Goal: Task Accomplishment & Management: Manage account settings

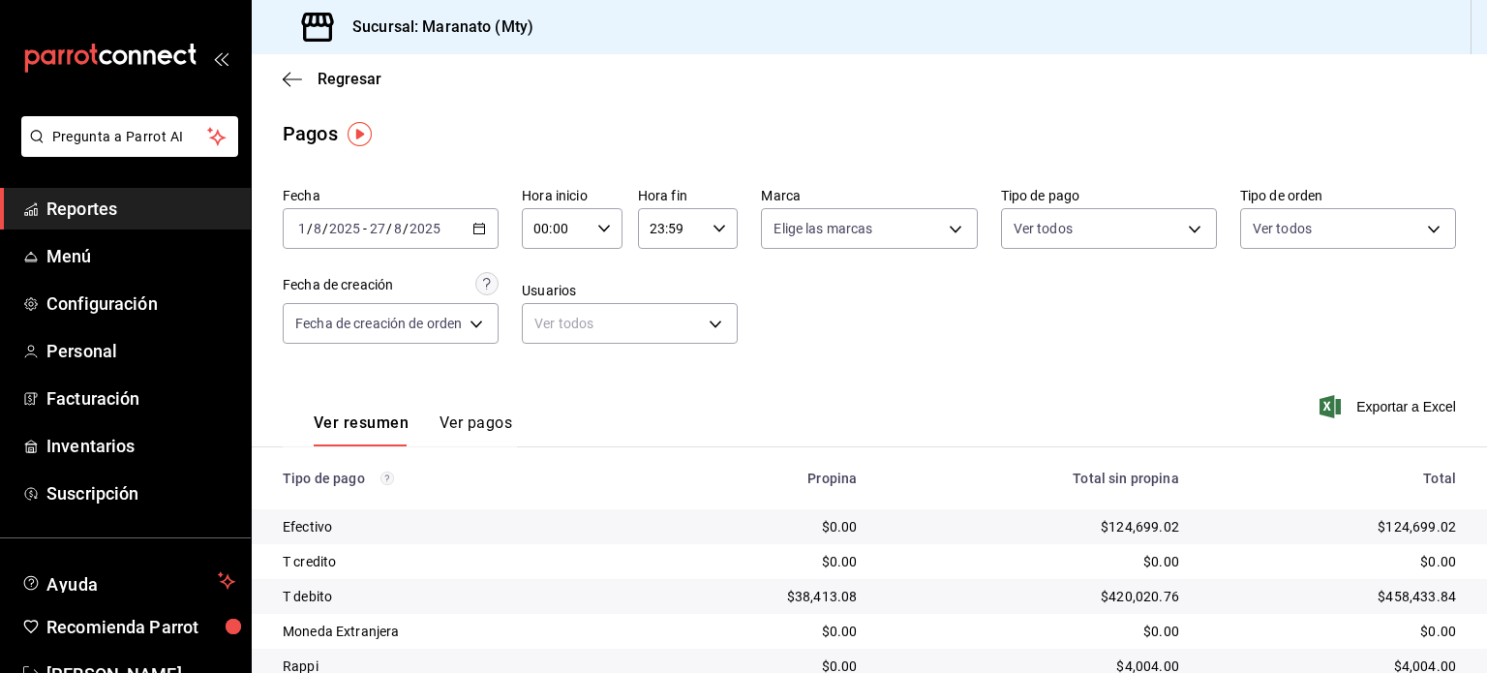
click at [95, 224] on link "Reportes" at bounding box center [125, 209] width 251 height 42
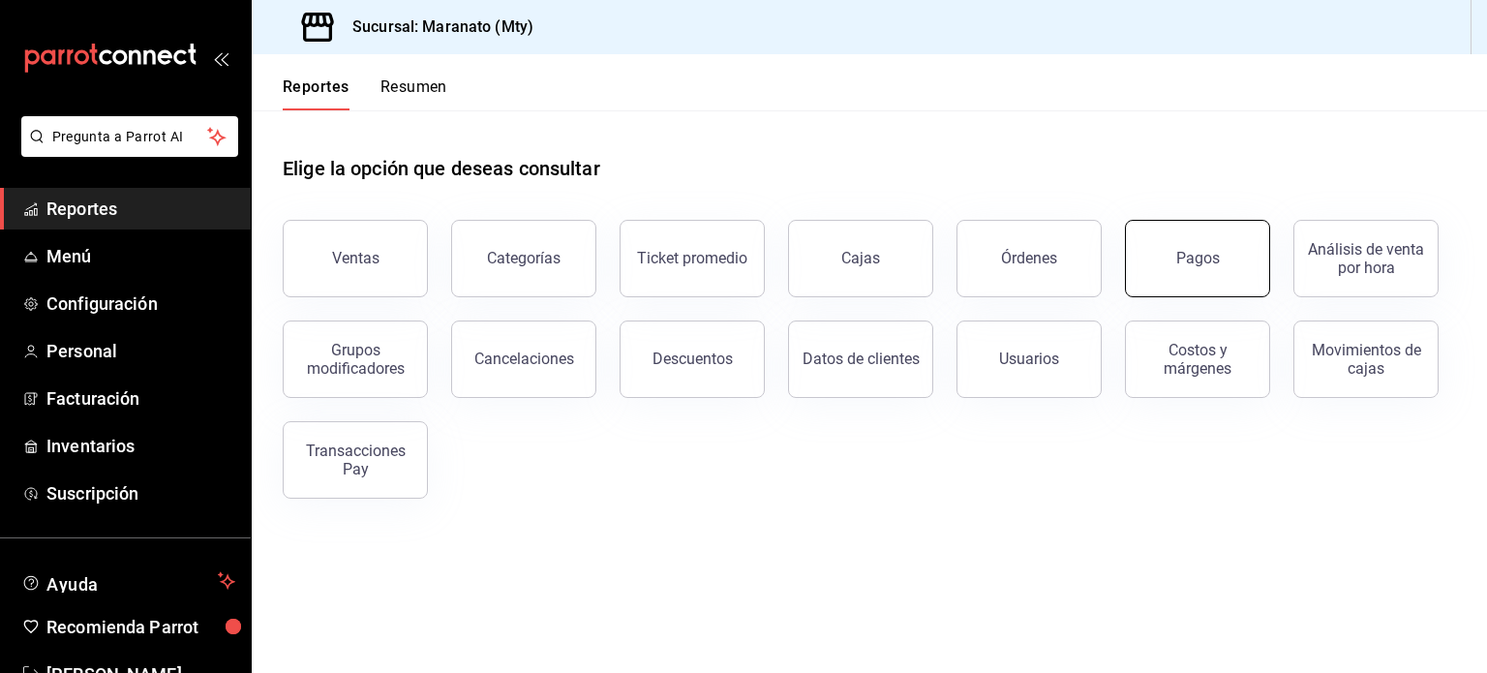
click at [1192, 253] on div "Pagos" at bounding box center [1198, 258] width 44 height 18
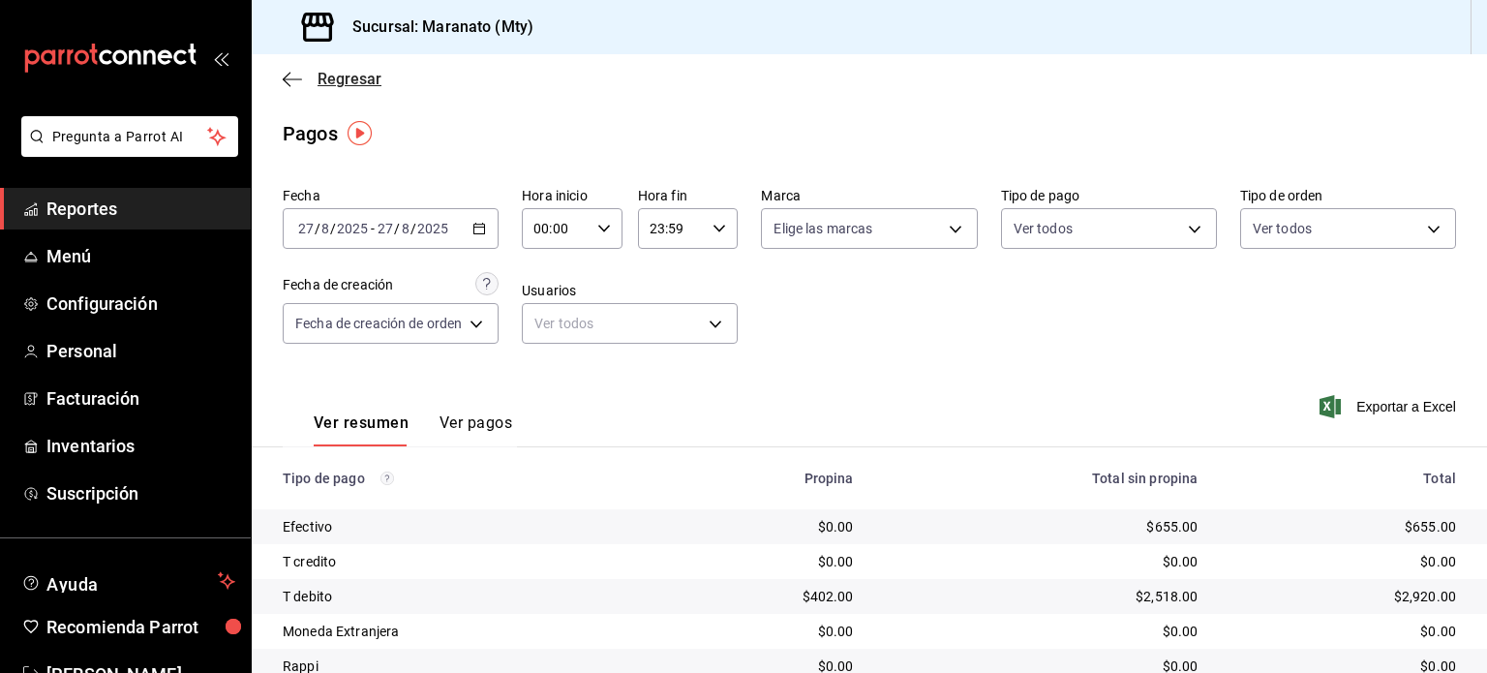
click at [286, 73] on icon "button" at bounding box center [292, 79] width 19 height 17
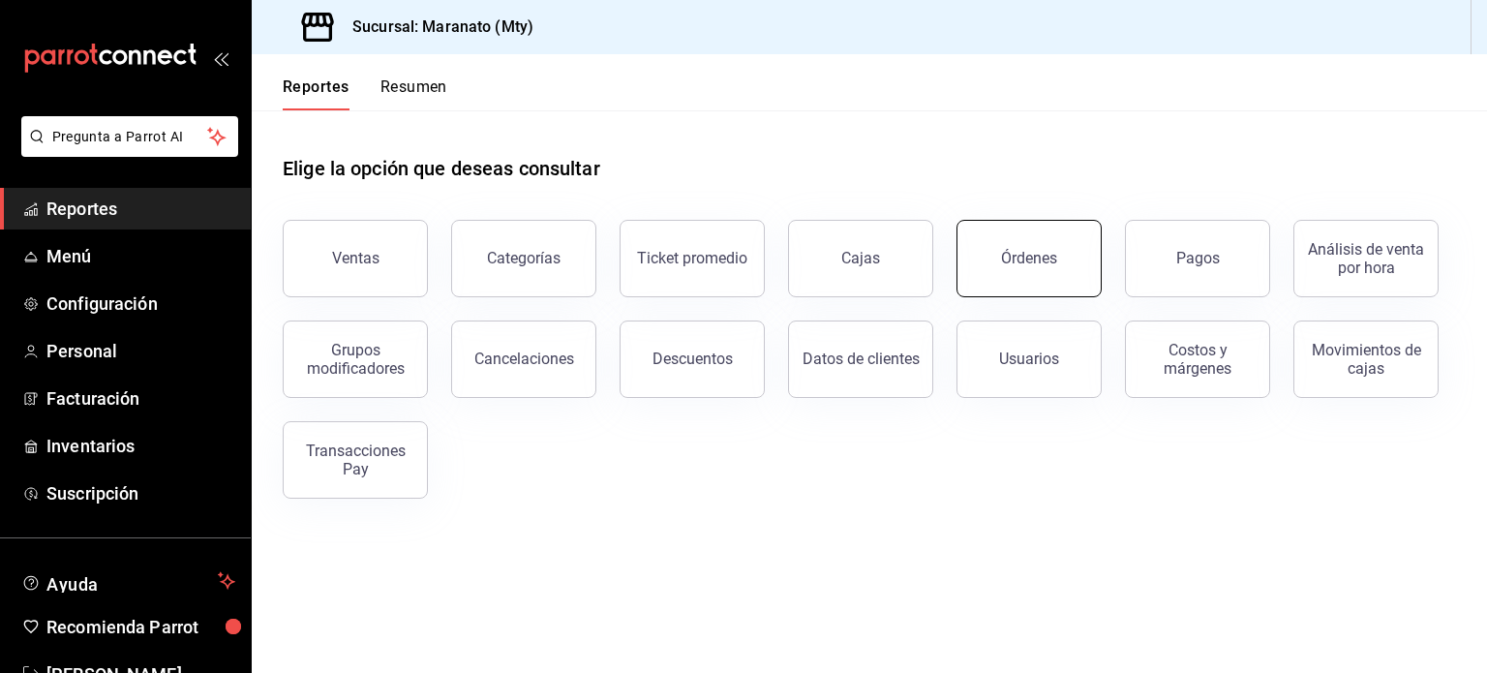
click at [1066, 262] on button "Órdenes" at bounding box center [1028, 258] width 145 height 77
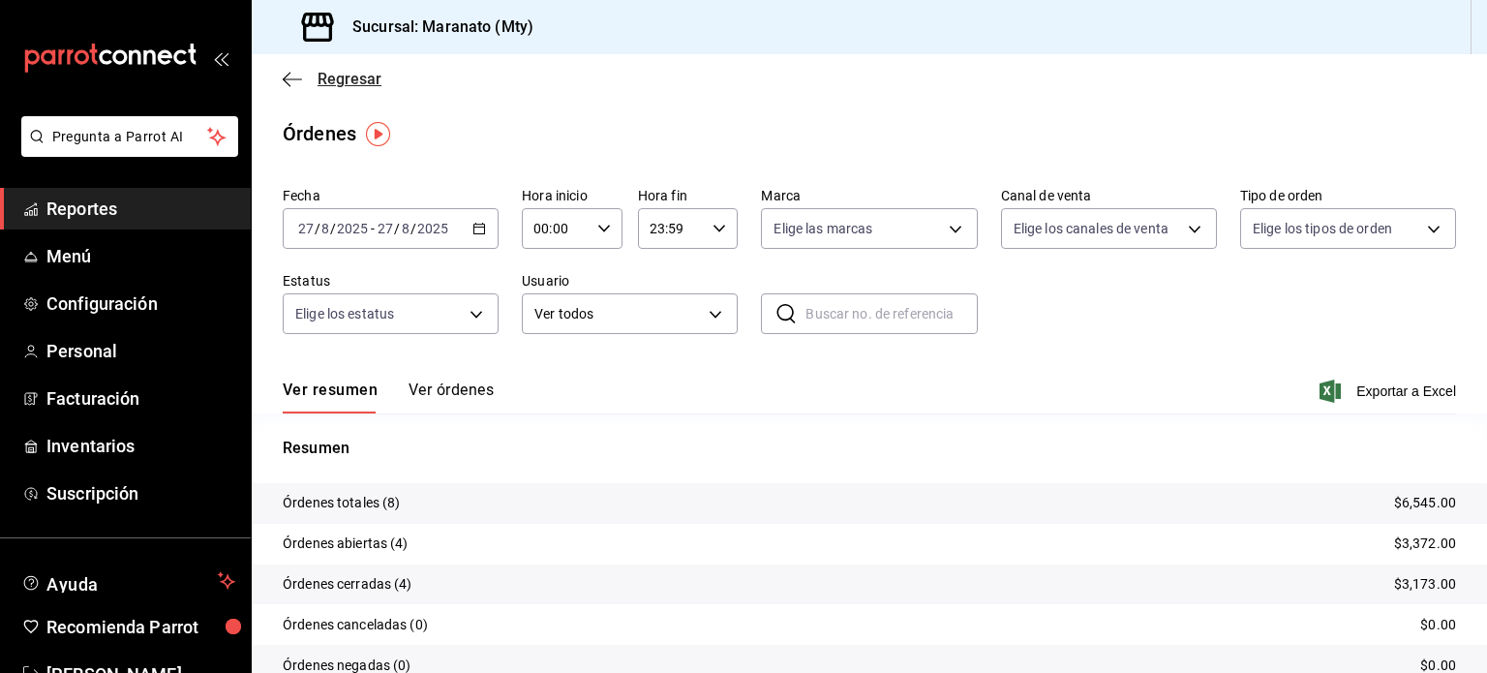
click at [289, 80] on icon "button" at bounding box center [292, 79] width 19 height 17
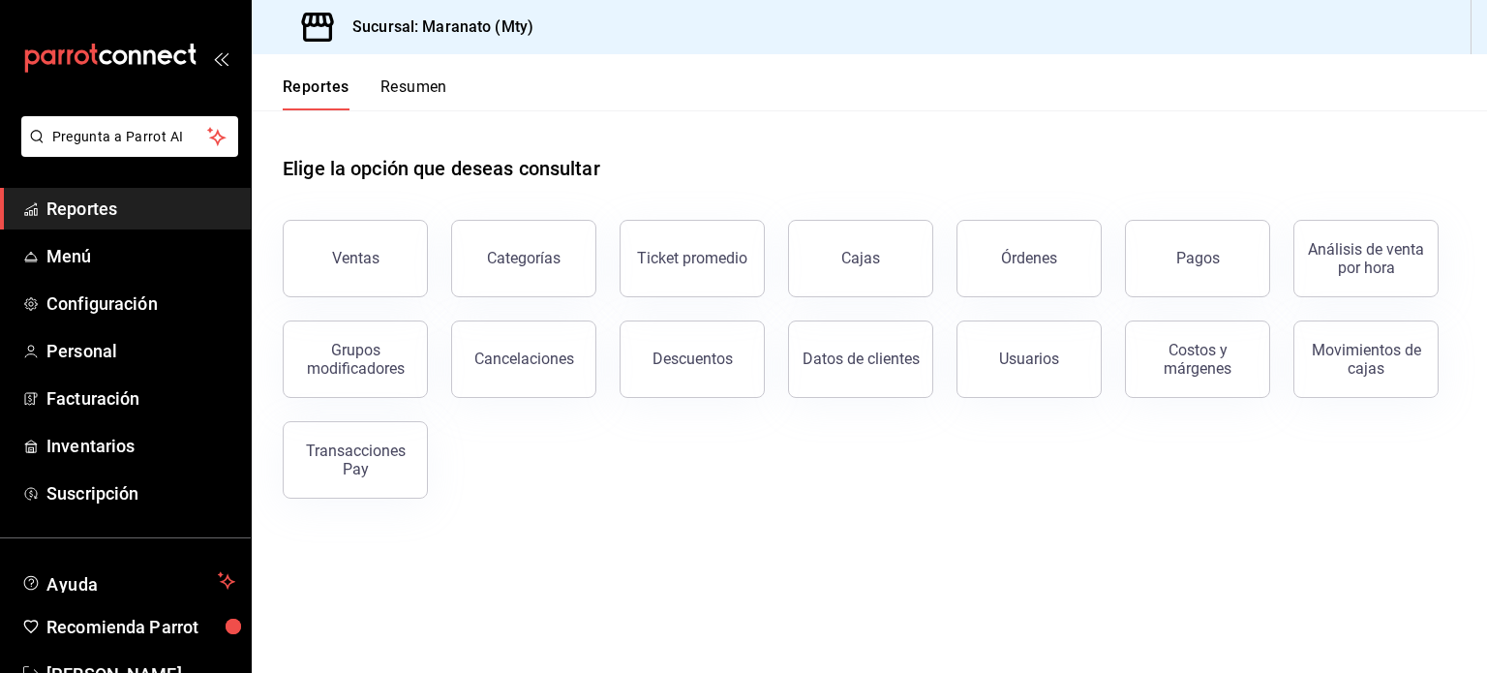
click at [513, 131] on div "Elige la opción que deseas consultar" at bounding box center [869, 153] width 1173 height 86
click at [106, 397] on span "Facturación" at bounding box center [140, 398] width 189 height 26
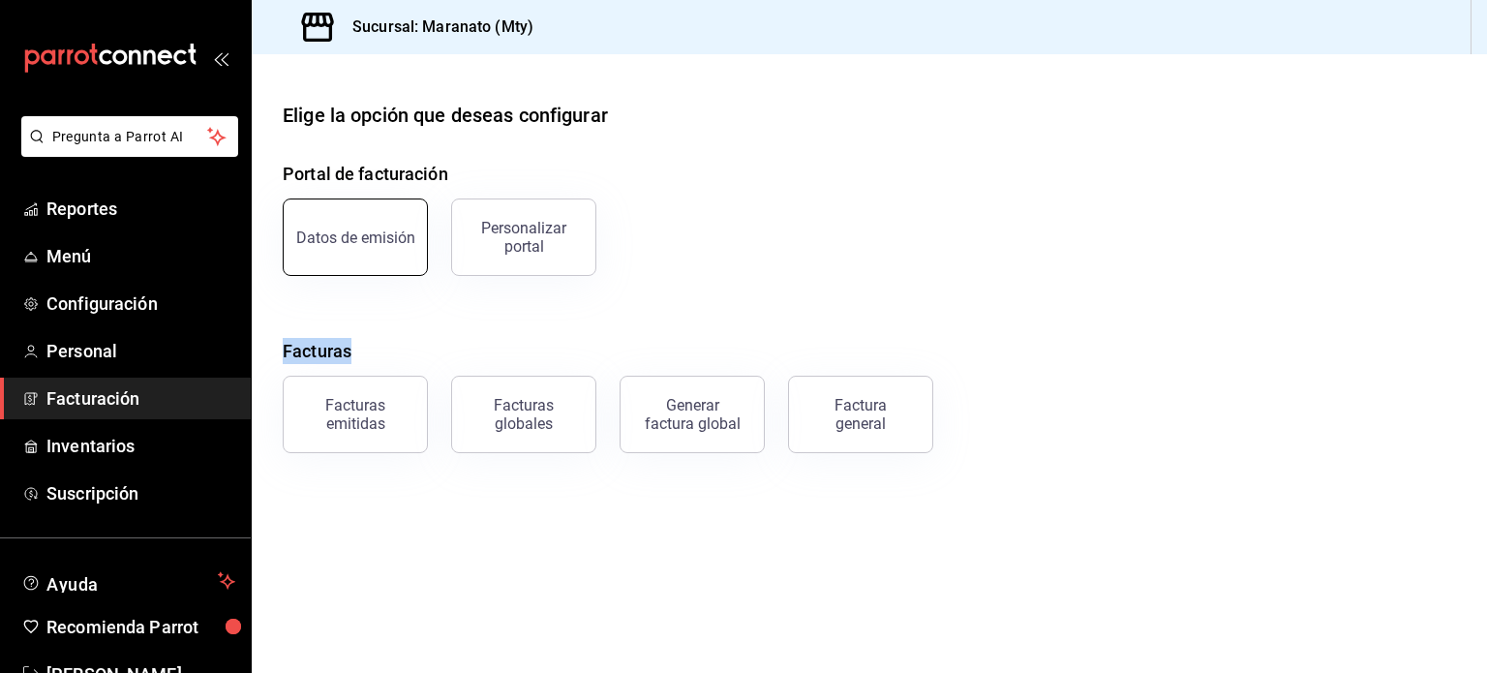
drag, startPoint x: 372, startPoint y: 277, endPoint x: 374, endPoint y: 240, distance: 36.8
click at [374, 240] on div "Portal de facturación Datos de emisión Personalizar portal Facturas Facturas em…" at bounding box center [869, 307] width 1173 height 292
click at [374, 240] on div "Datos de emisión" at bounding box center [355, 237] width 119 height 18
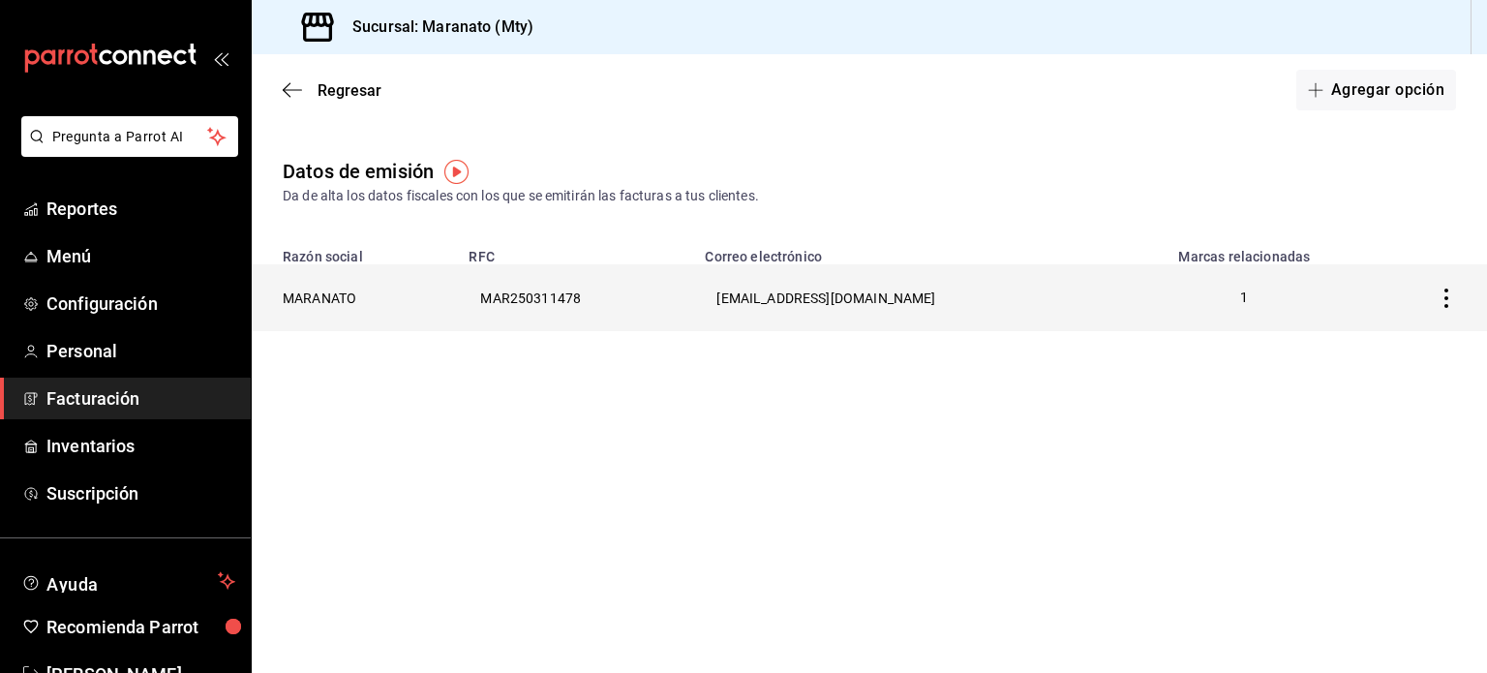
click at [457, 320] on th "MARANATO" at bounding box center [354, 297] width 205 height 67
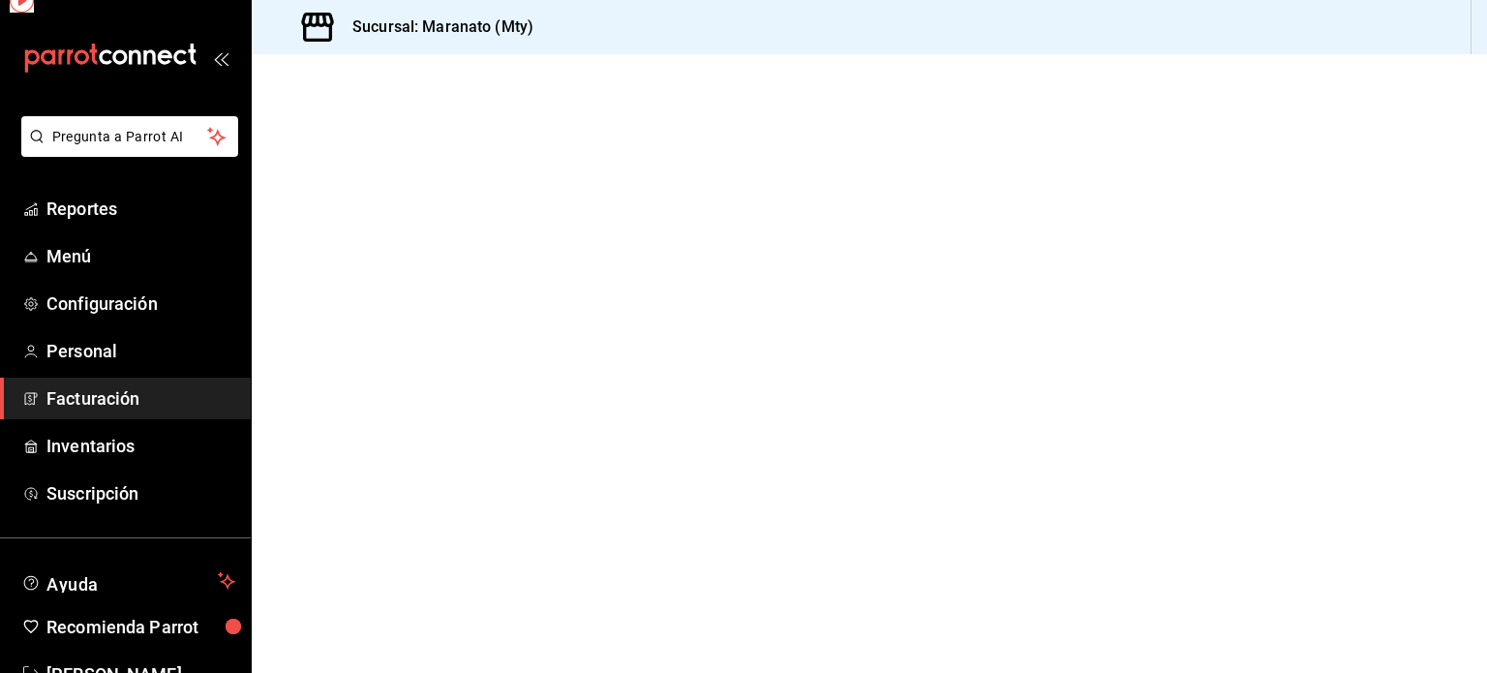
click at [462, 320] on div at bounding box center [869, 363] width 1235 height 619
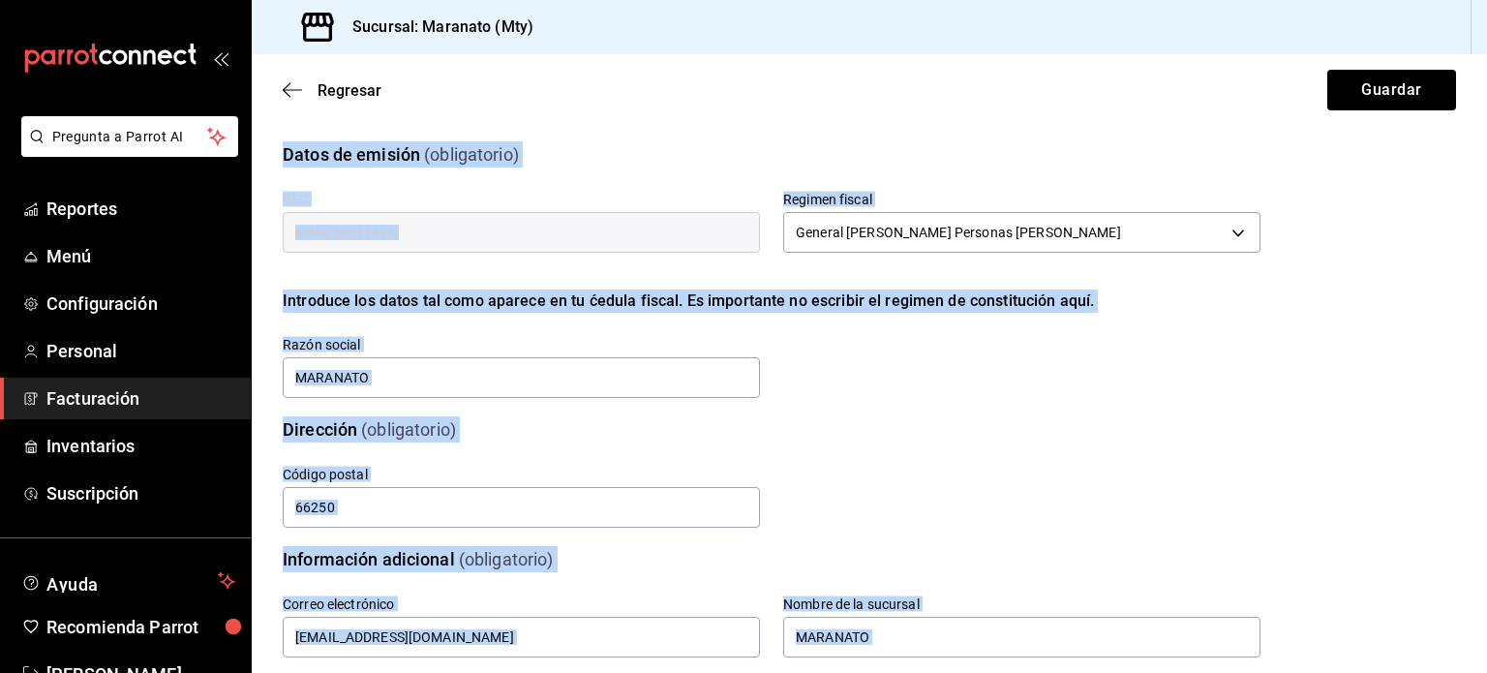
click at [772, 364] on div "RFC MAR250311478 Regimen fiscal General [PERSON_NAME] Personas [PERSON_NAME] 60…" at bounding box center [748, 272] width 1024 height 257
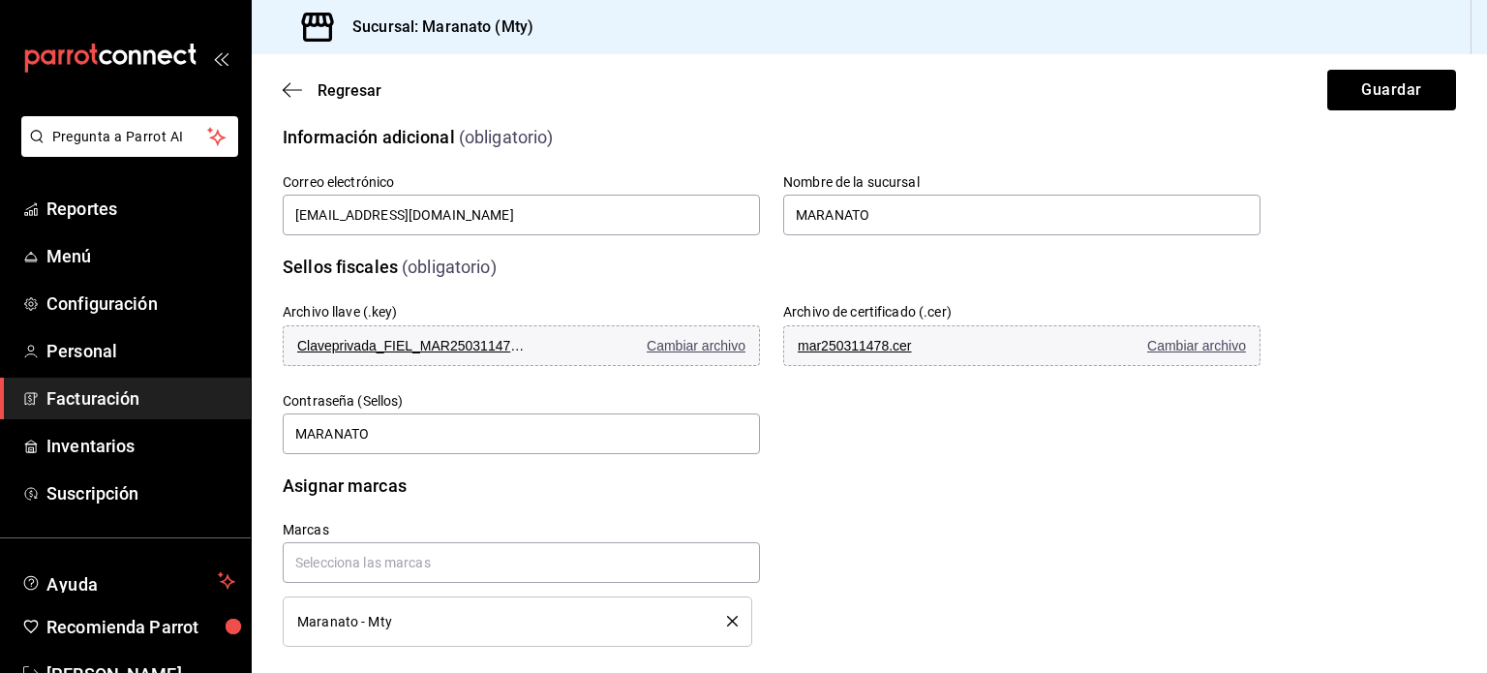
scroll to position [425, 0]
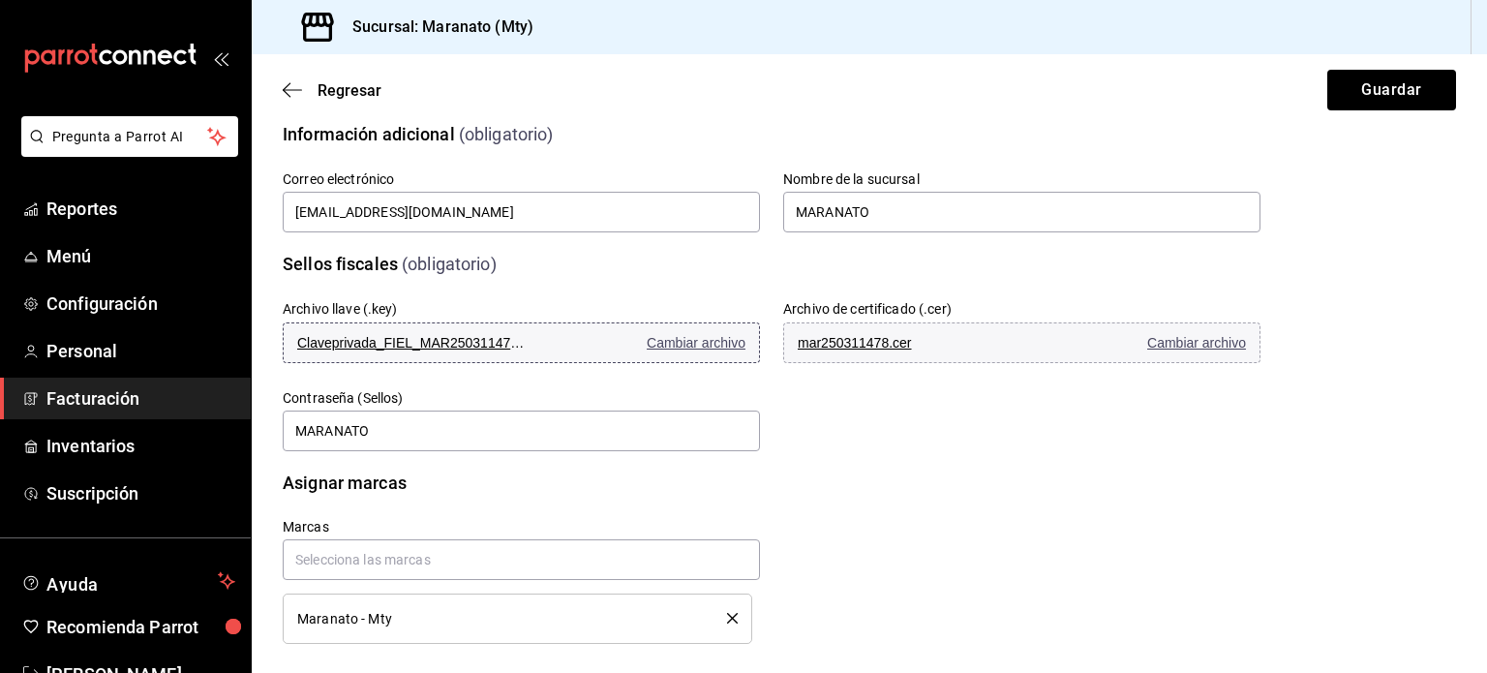
click at [672, 340] on span "Cambiar archivo" at bounding box center [696, 342] width 99 height 15
click at [681, 347] on span "Cambiar archivo" at bounding box center [696, 342] width 99 height 15
click at [1158, 349] on span "Cambiar archivo" at bounding box center [1196, 342] width 99 height 15
click at [778, 438] on div "Archivo llave (.key) CSD_MATRIZ_MAR250311478_20250710_152137.key Cambiar archiv…" at bounding box center [748, 354] width 1024 height 200
click at [563, 429] on input "MARANATO" at bounding box center [521, 430] width 477 height 41
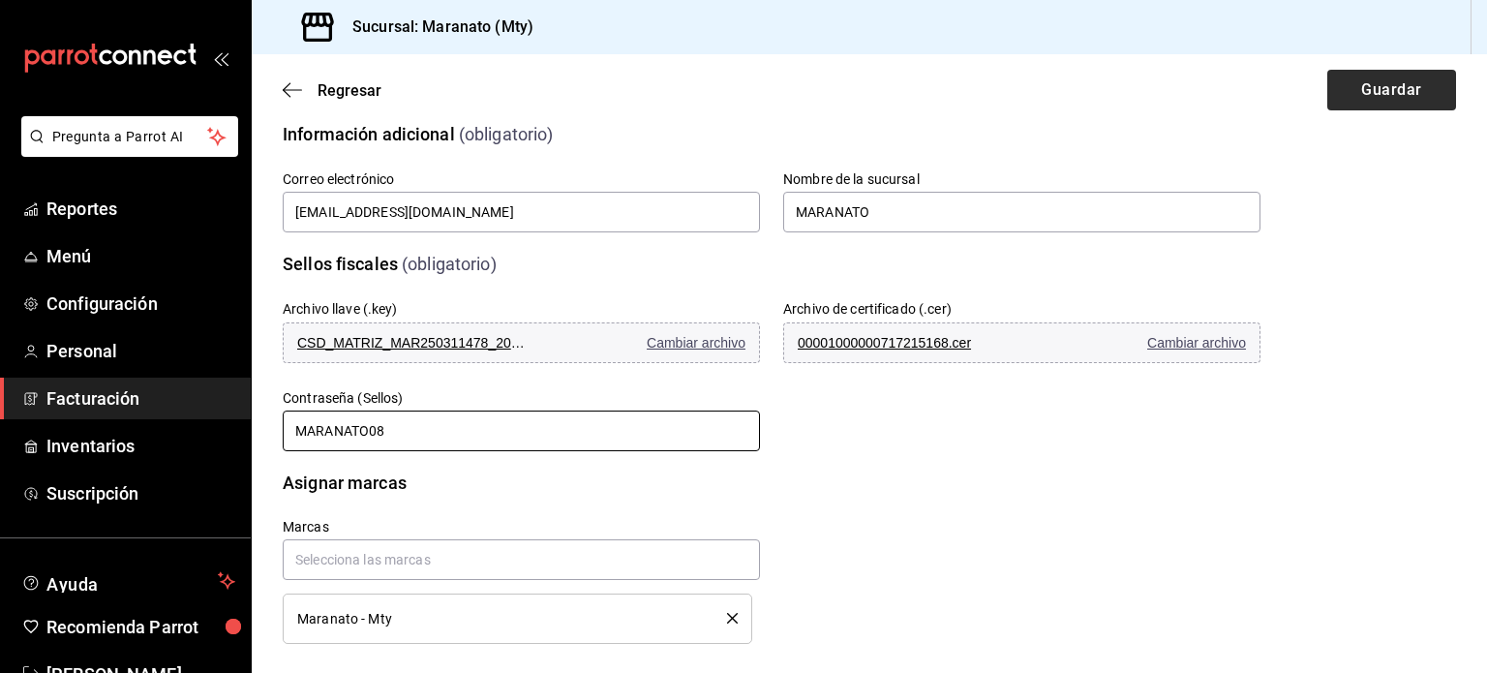
type input "MARANATO08"
click at [1380, 93] on button "Guardar" at bounding box center [1391, 90] width 129 height 41
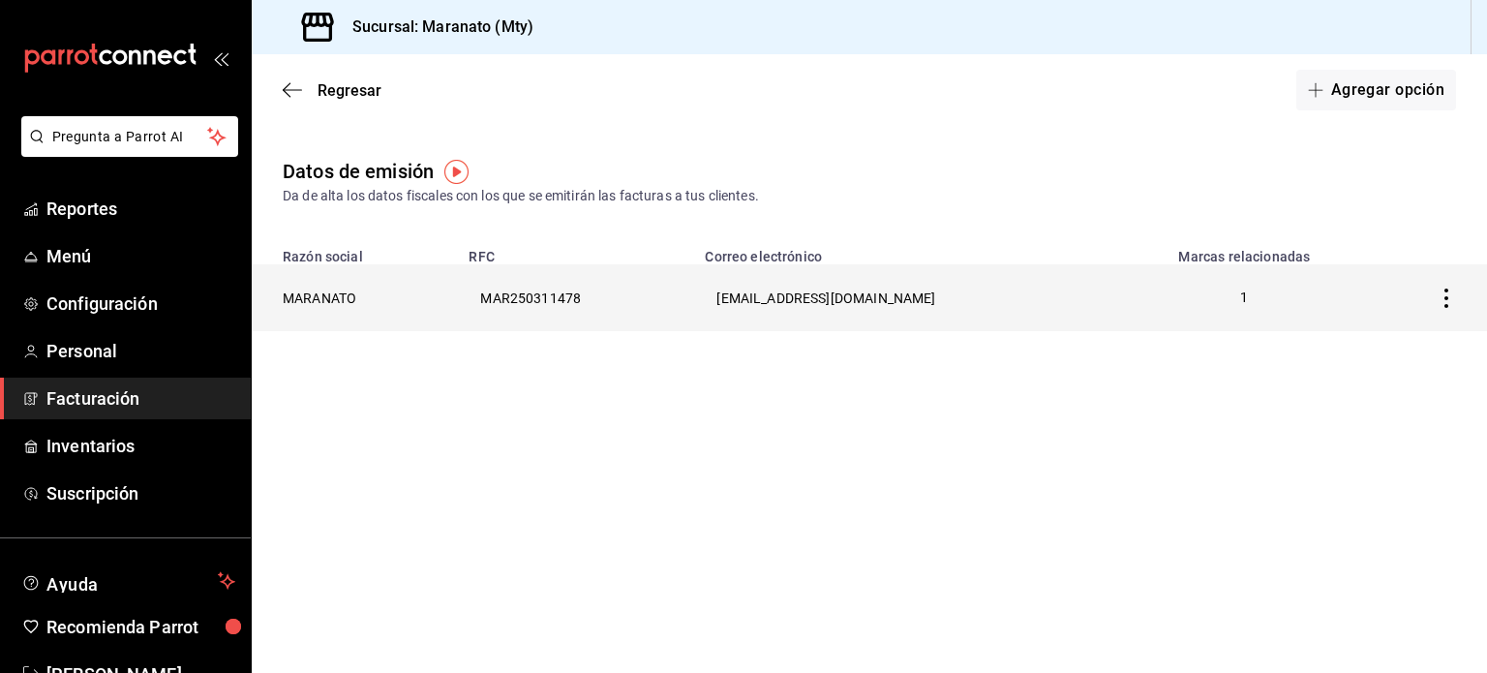
click at [418, 311] on th "MARANATO" at bounding box center [354, 297] width 205 height 67
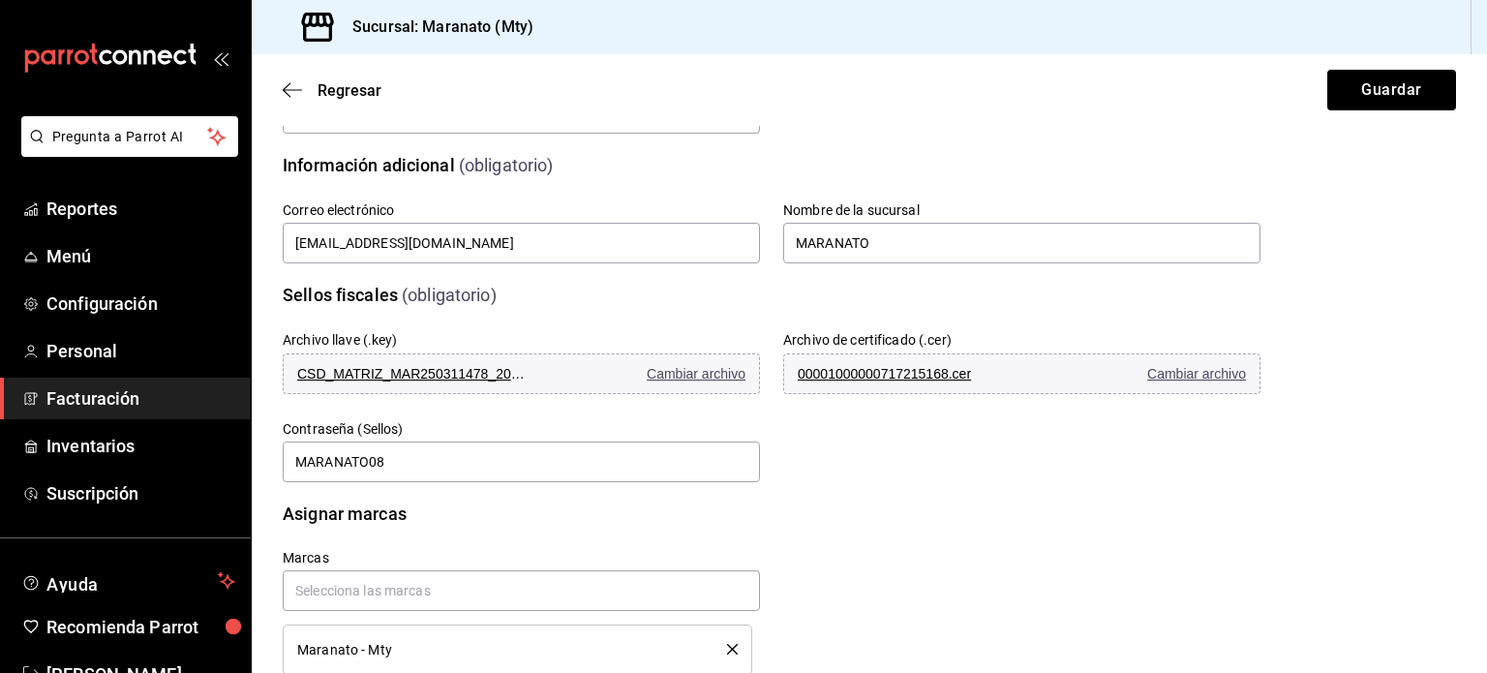
scroll to position [441, 0]
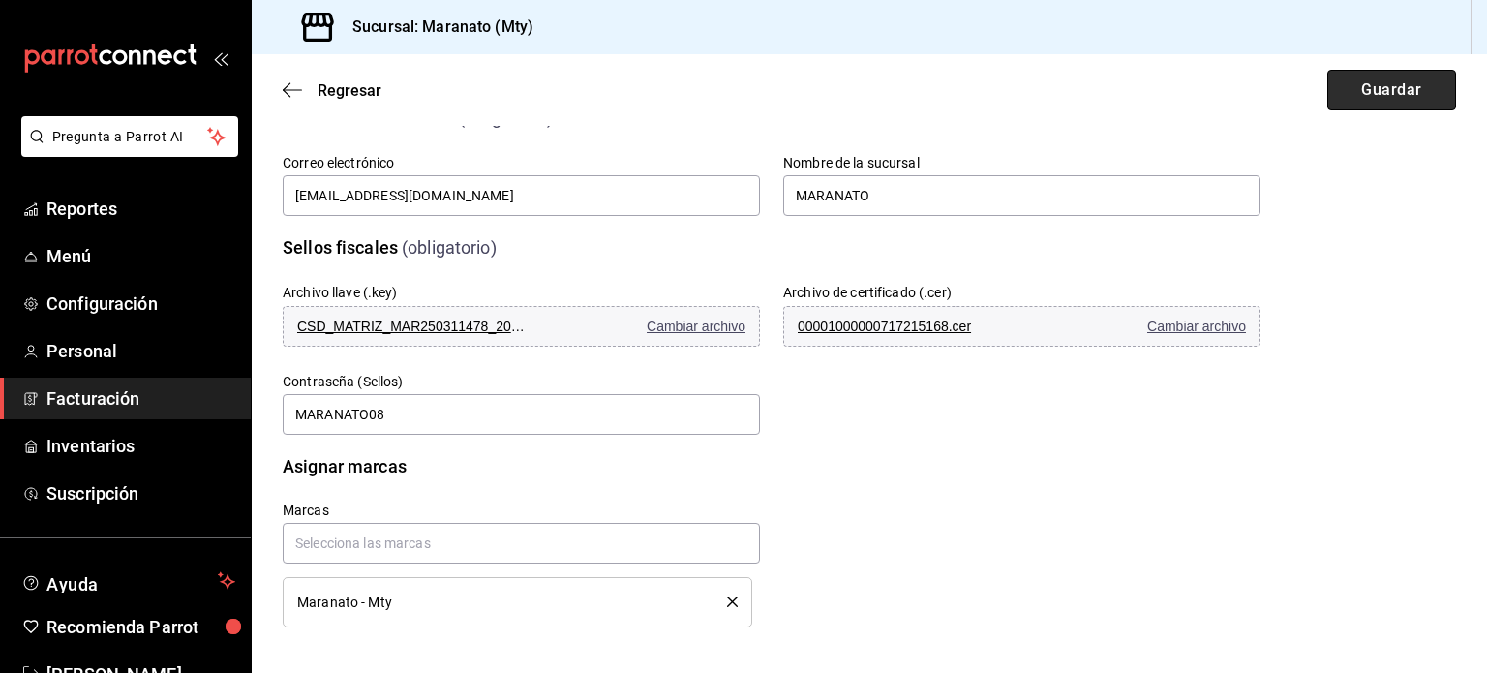
click at [1369, 107] on button "Guardar" at bounding box center [1391, 90] width 129 height 41
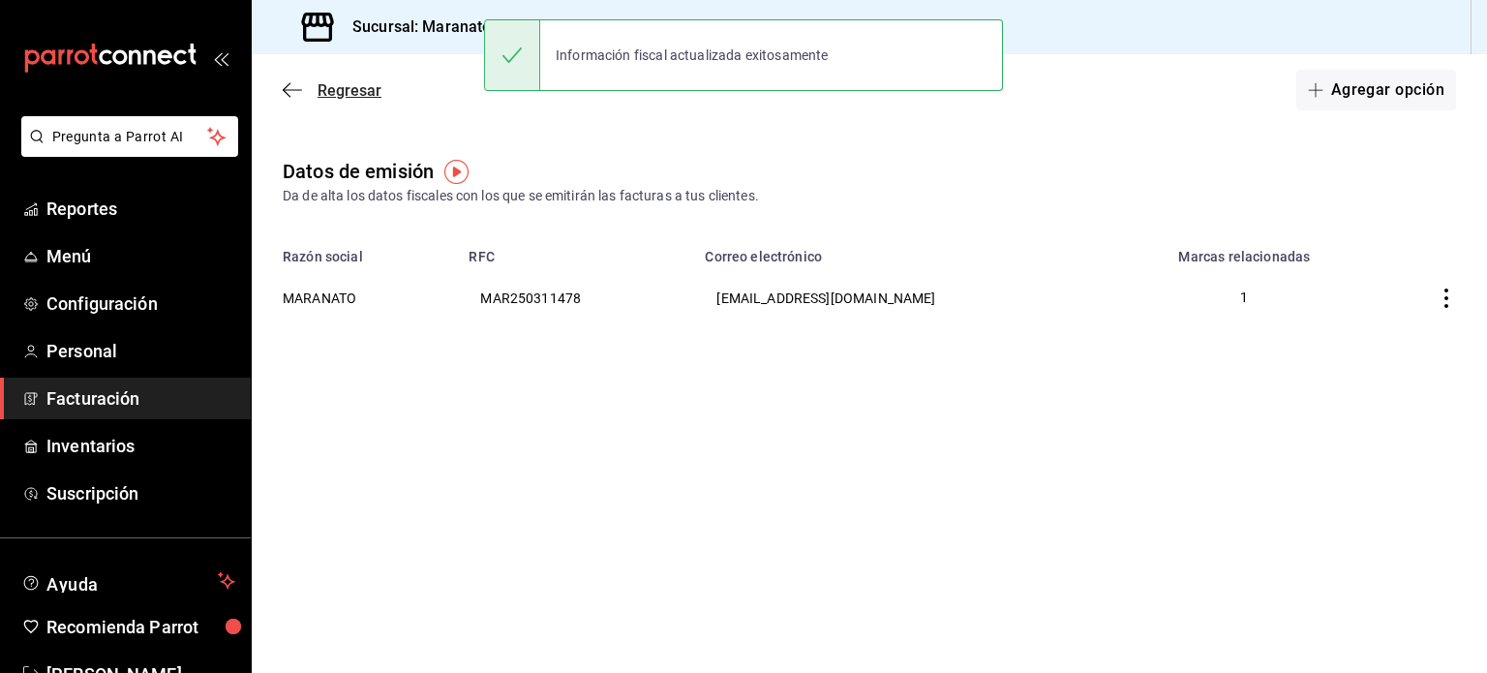
click at [293, 88] on icon "button" at bounding box center [292, 89] width 19 height 17
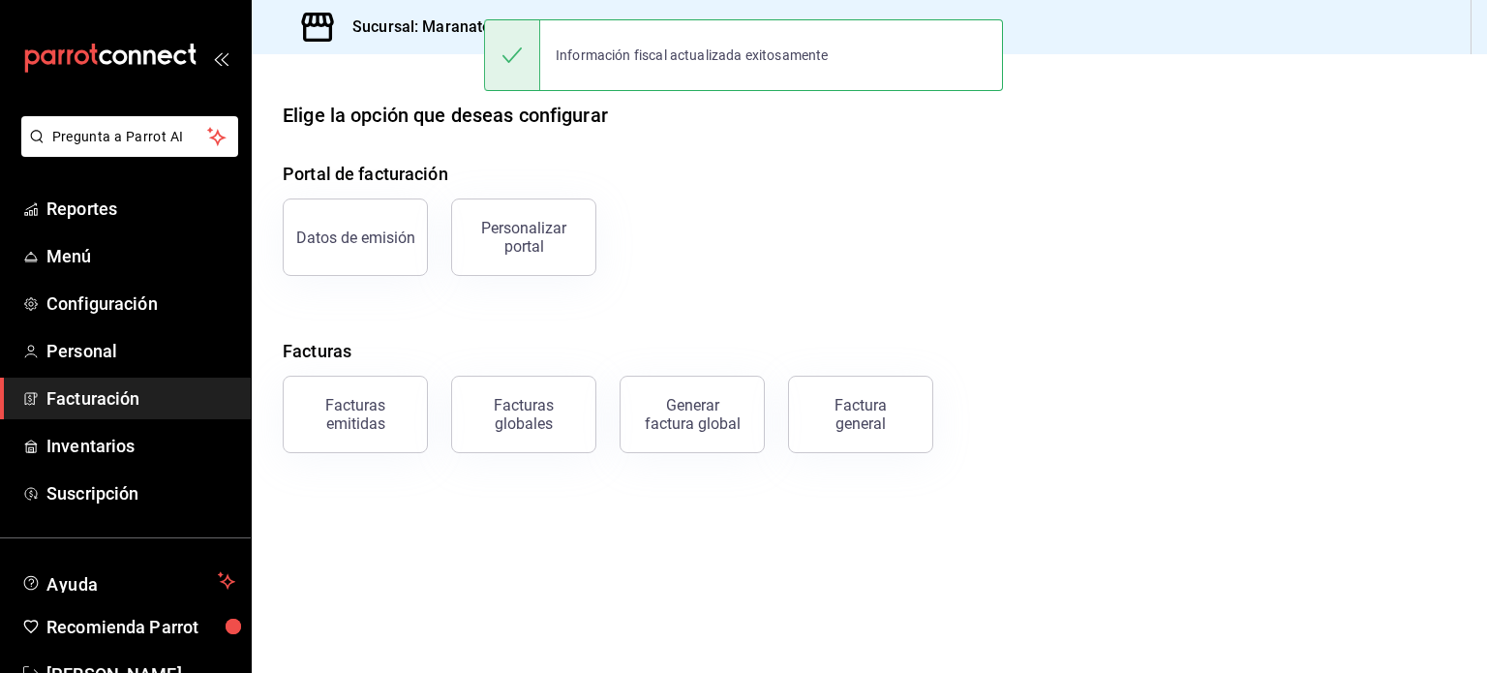
click at [386, 314] on div "Portal de facturación Datos de emisión Personalizar portal Facturas Facturas em…" at bounding box center [869, 307] width 1173 height 292
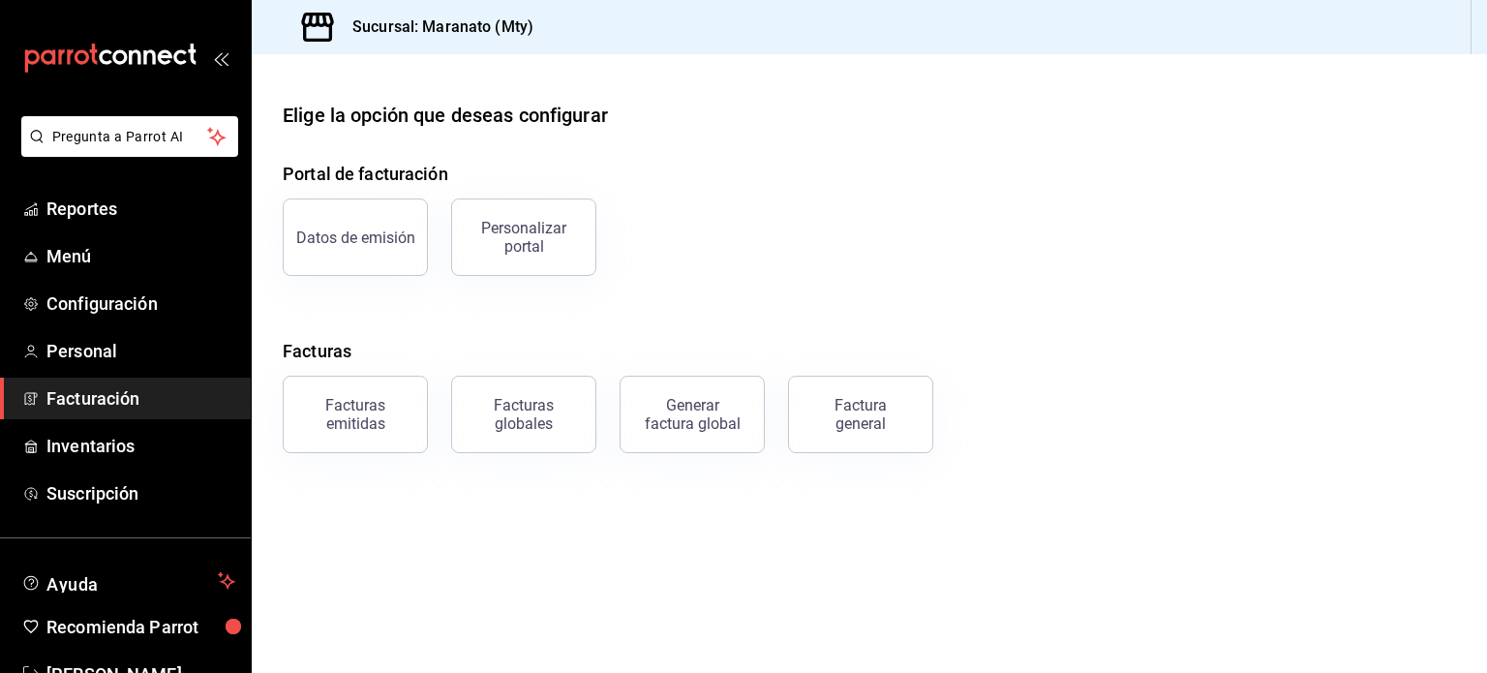
click at [105, 395] on span "Facturación" at bounding box center [140, 398] width 189 height 26
click at [108, 317] on link "Configuración" at bounding box center [125, 304] width 251 height 42
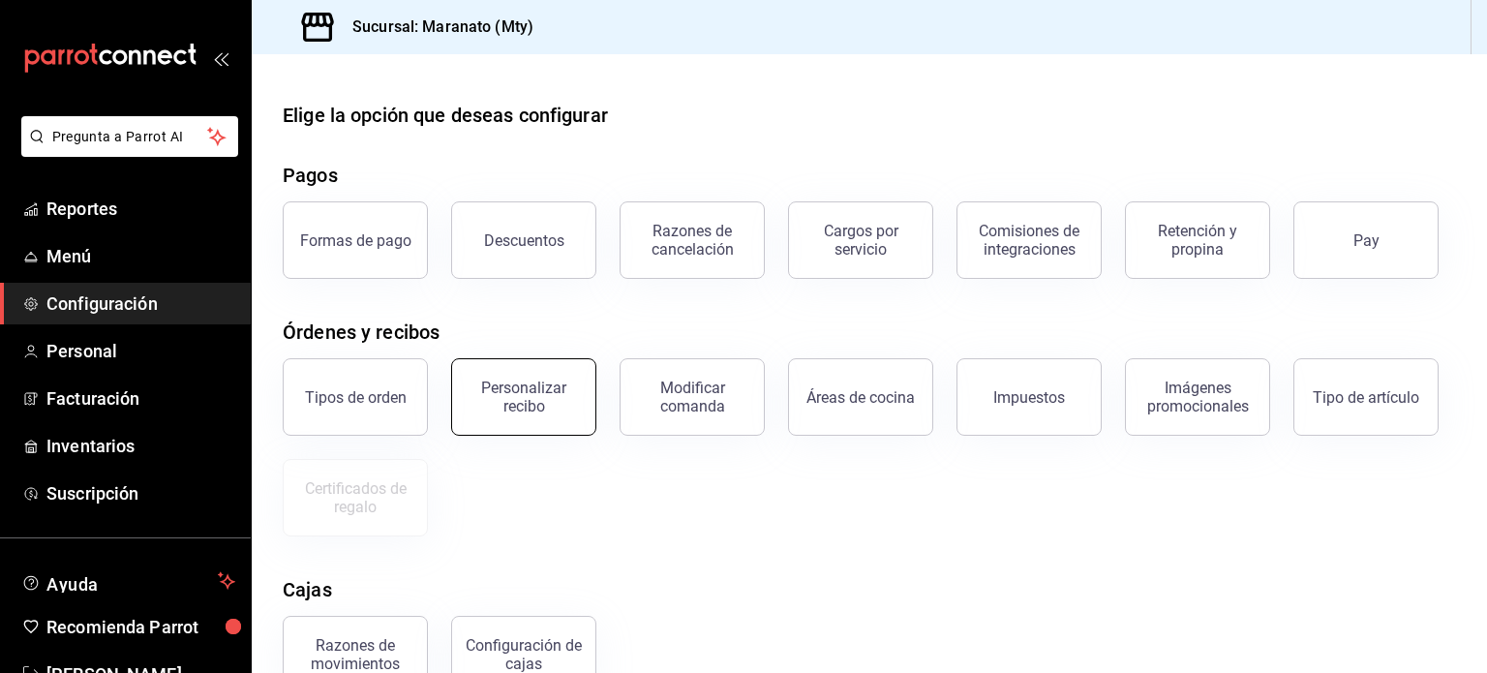
click at [498, 402] on div "Personalizar recibo" at bounding box center [524, 396] width 120 height 37
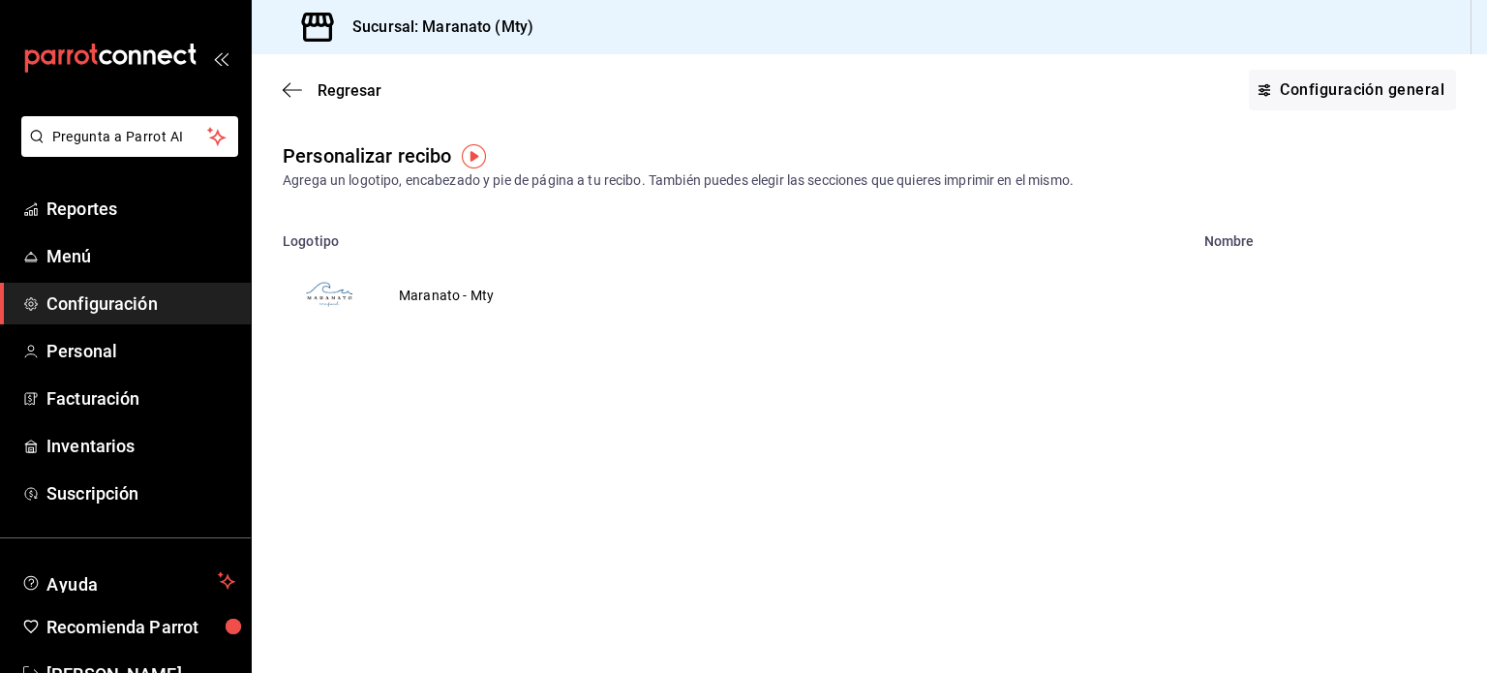
click at [418, 287] on td "Maranato - Mty" at bounding box center [446, 295] width 141 height 93
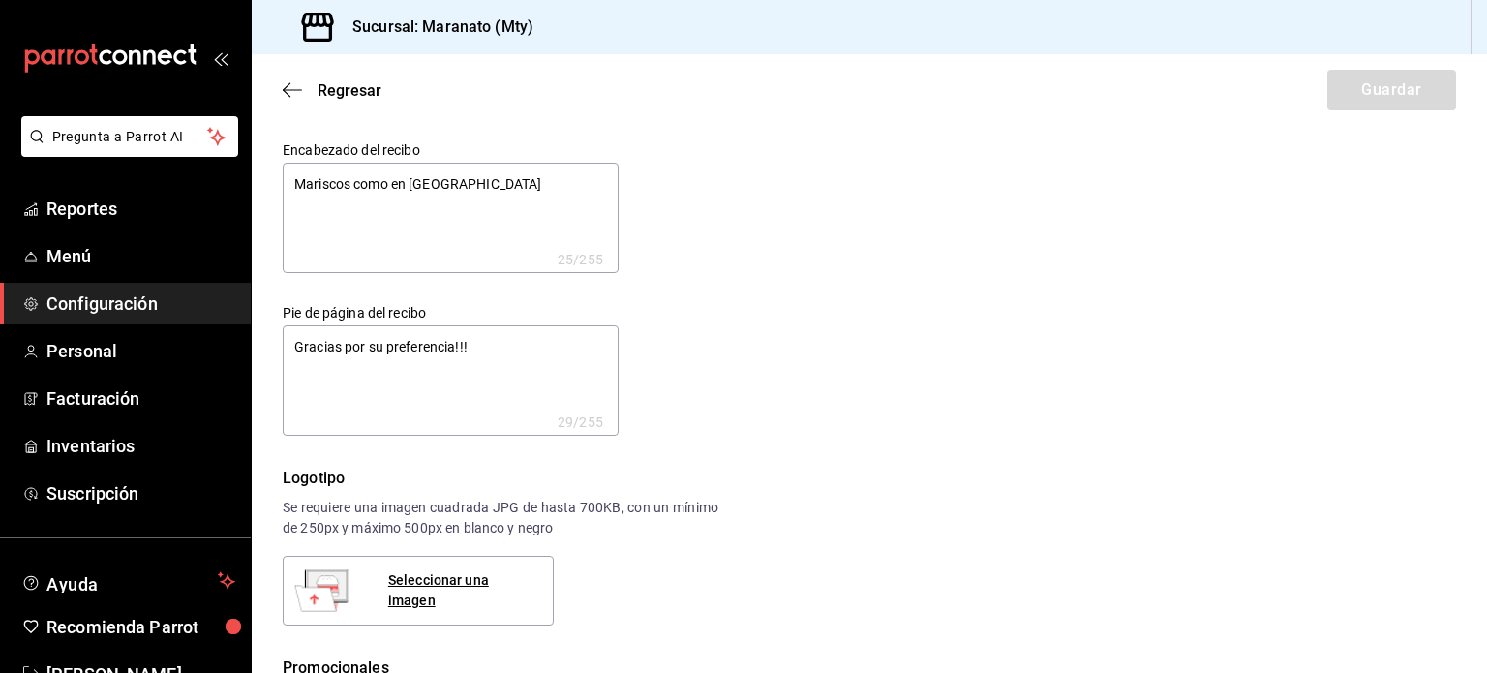
type textarea "x"
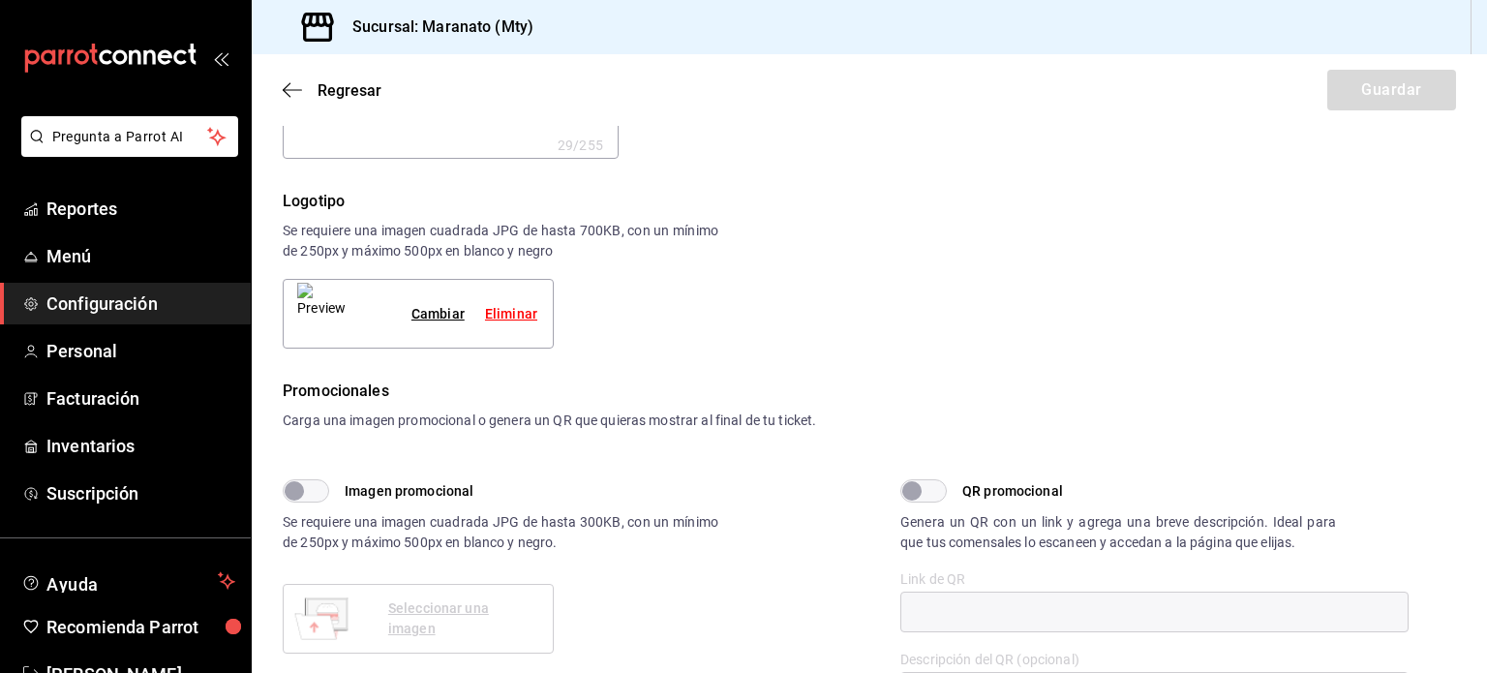
type textarea "x"
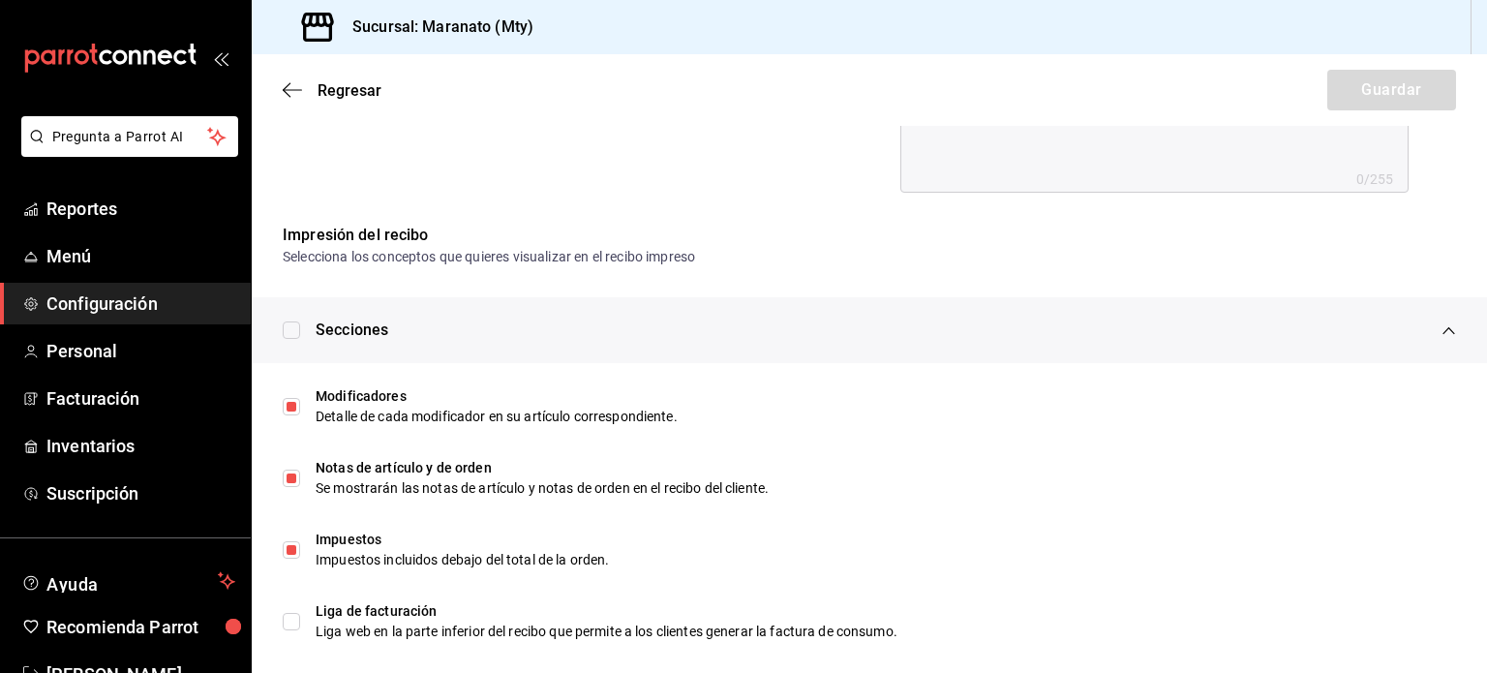
scroll to position [960, 0]
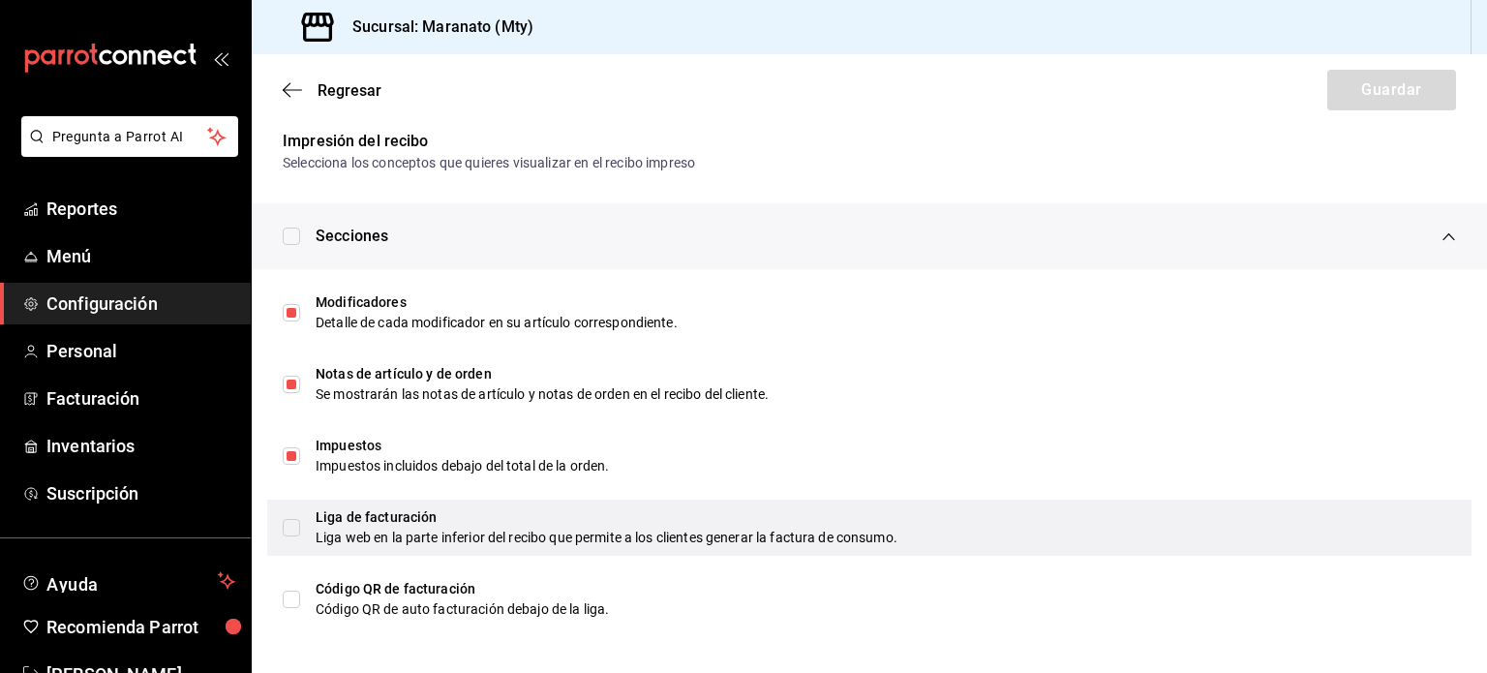
click at [295, 533] on input "checkbox" at bounding box center [291, 527] width 17 height 17
checkbox input "true"
type textarea "x"
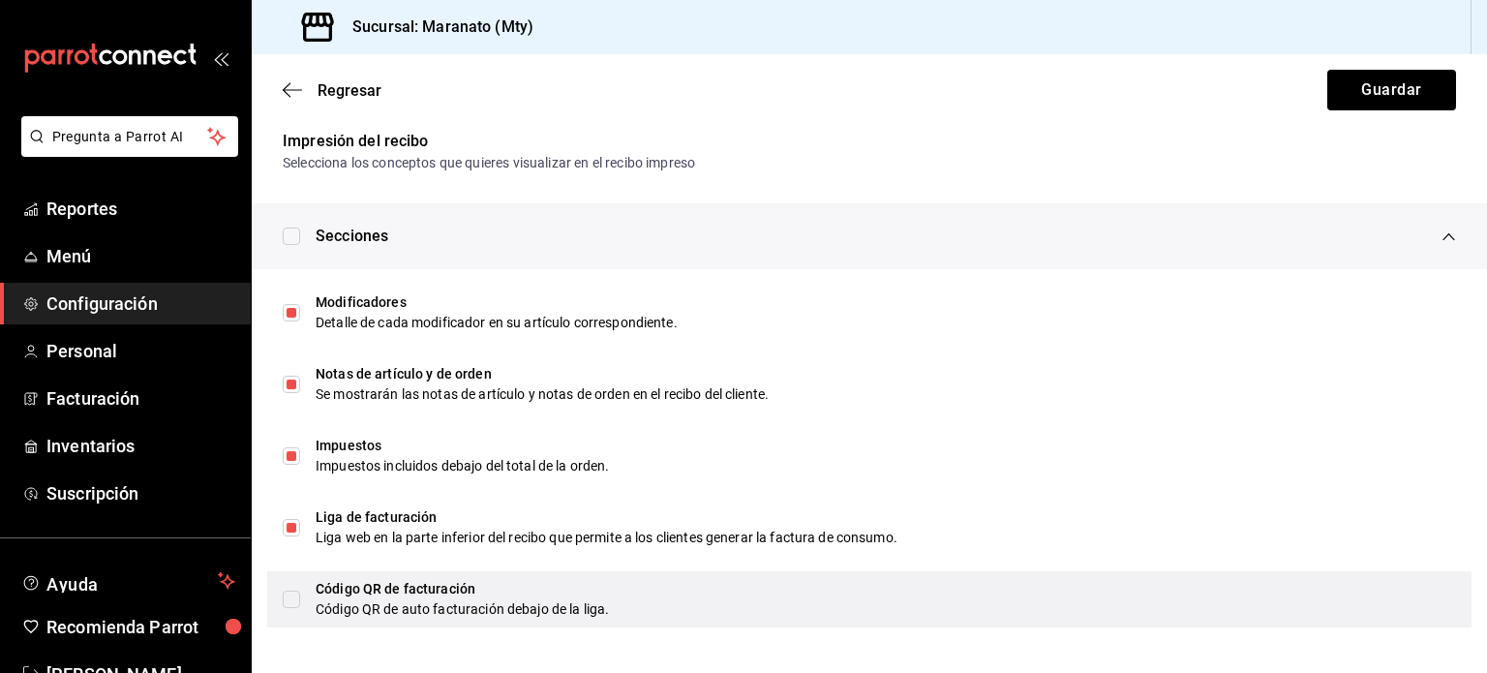
click at [294, 596] on input "checkbox" at bounding box center [291, 598] width 17 height 17
checkbox input "true"
type textarea "x"
checkbox input "true"
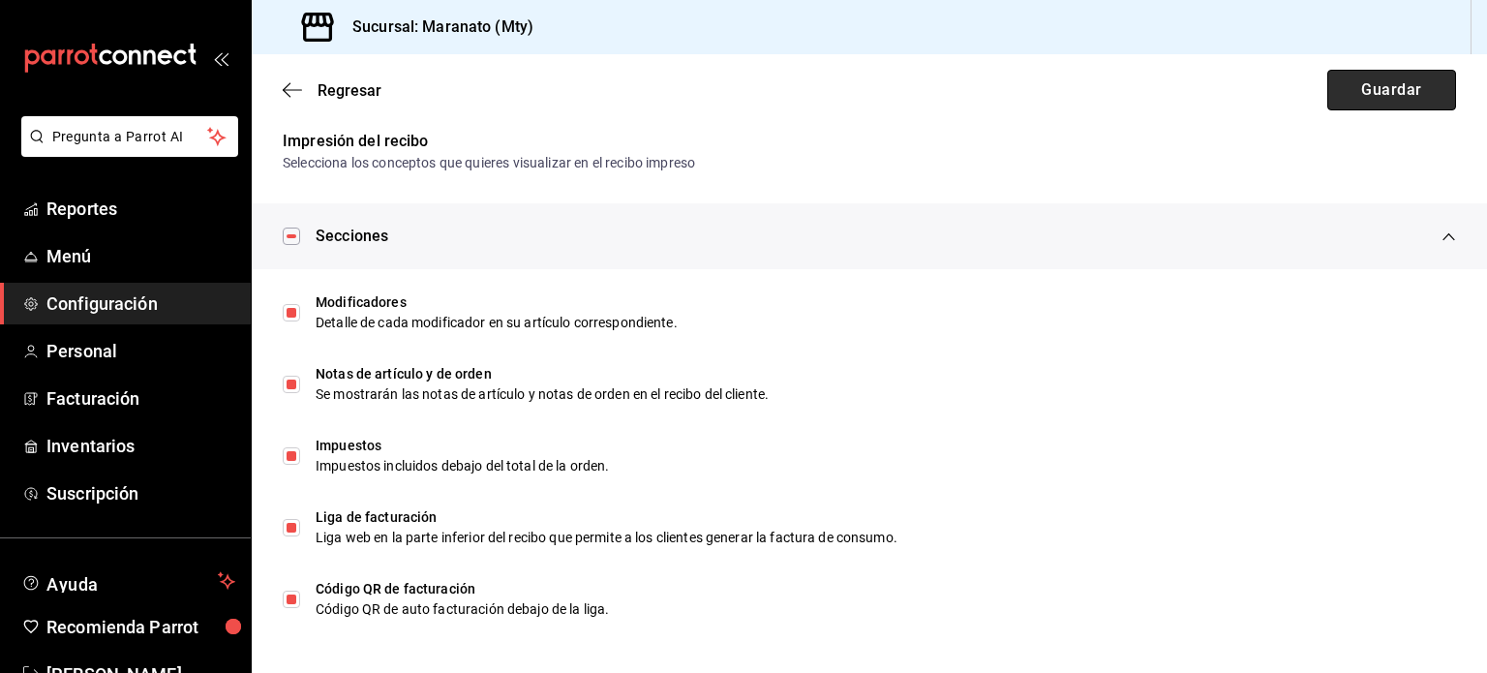
click at [1397, 86] on button "Guardar" at bounding box center [1391, 90] width 129 height 41
type textarea "x"
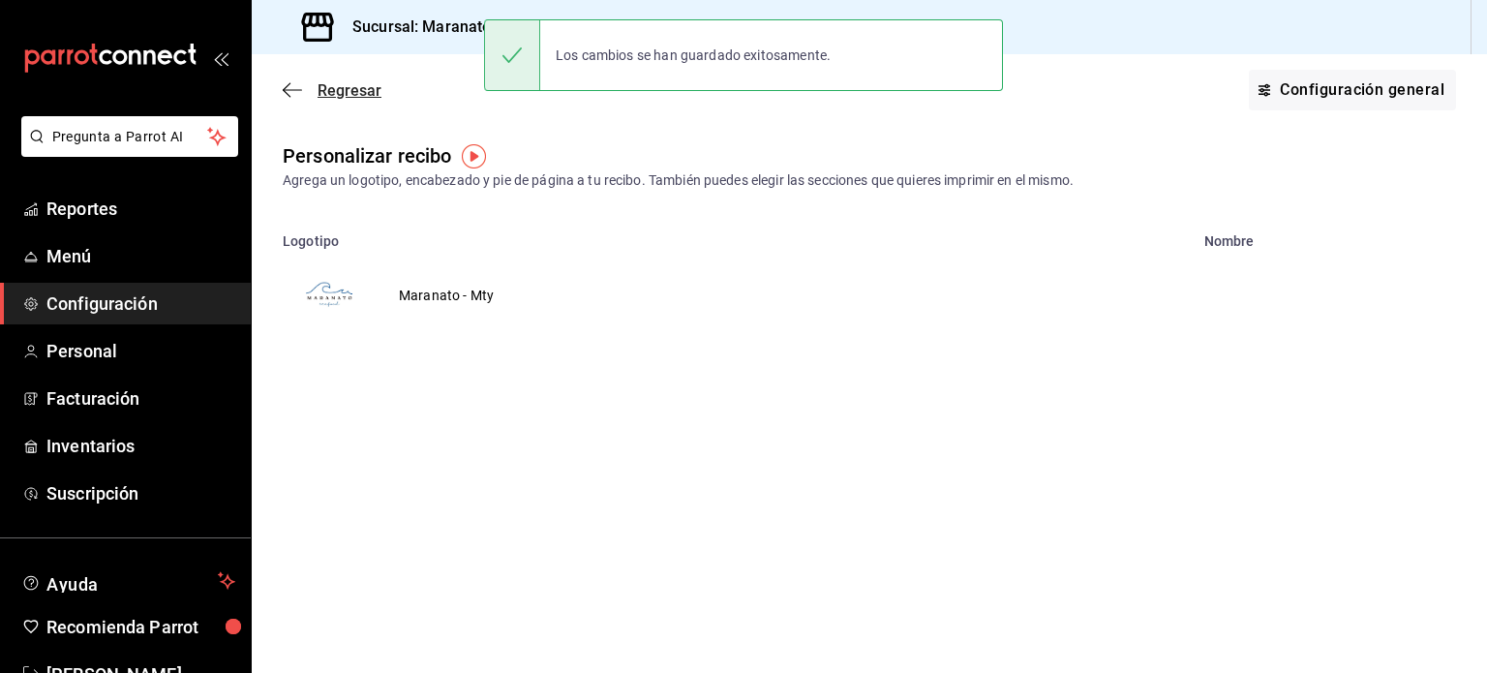
click at [297, 82] on icon "button" at bounding box center [292, 89] width 19 height 17
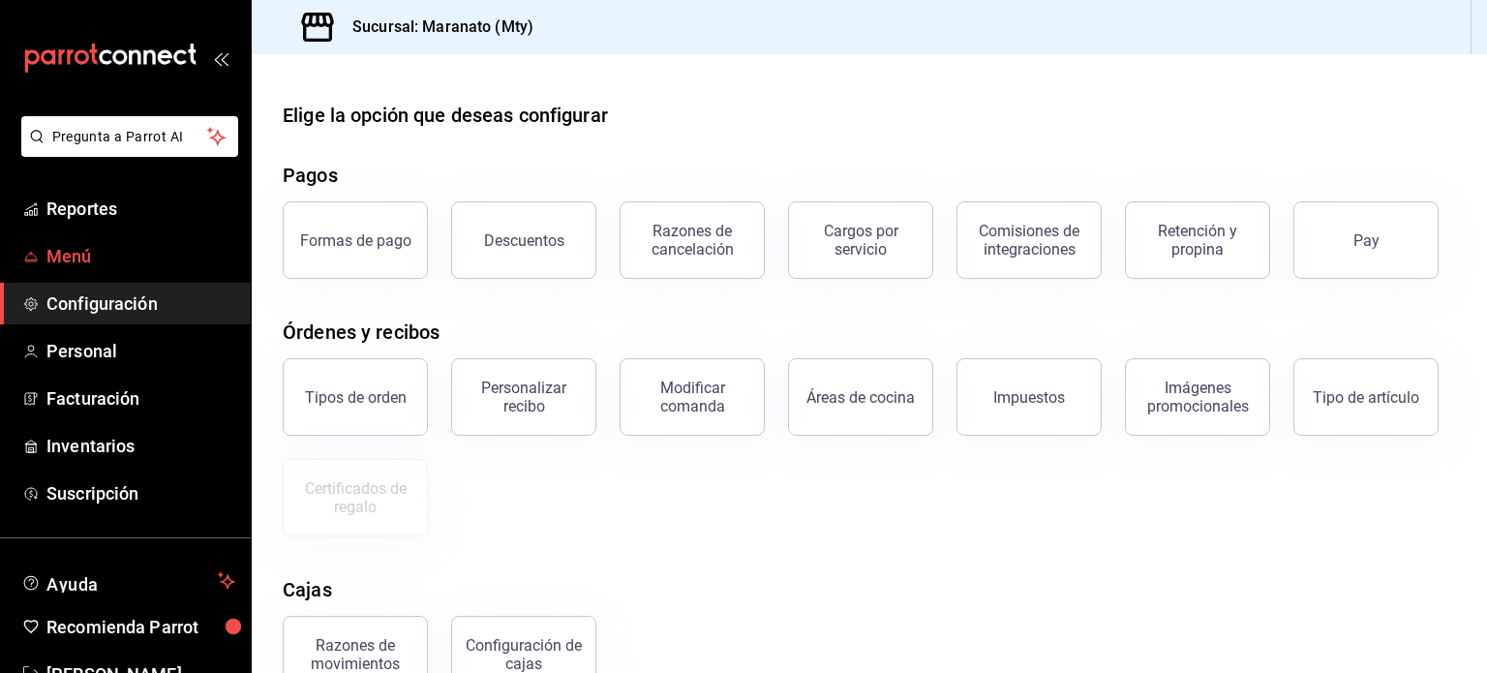
click at [69, 258] on span "Menú" at bounding box center [140, 256] width 189 height 26
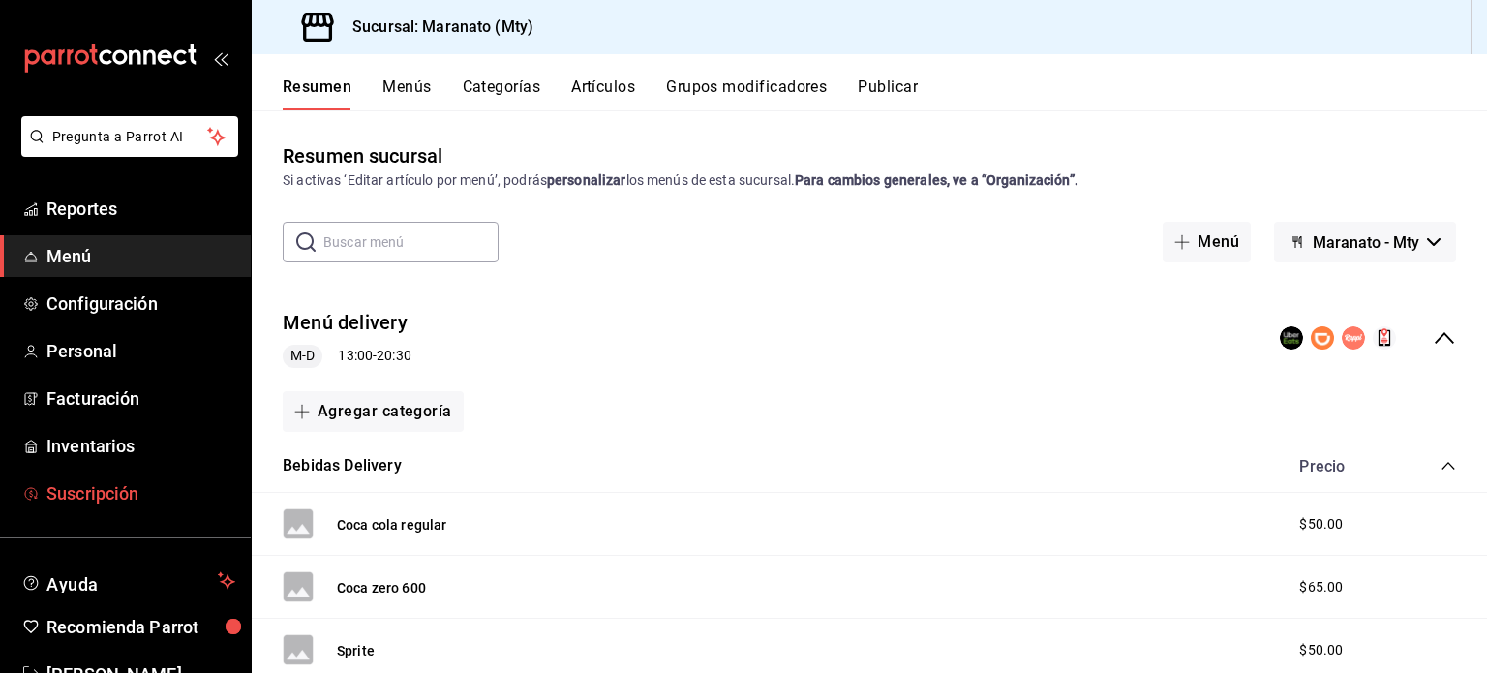
scroll to position [57, 0]
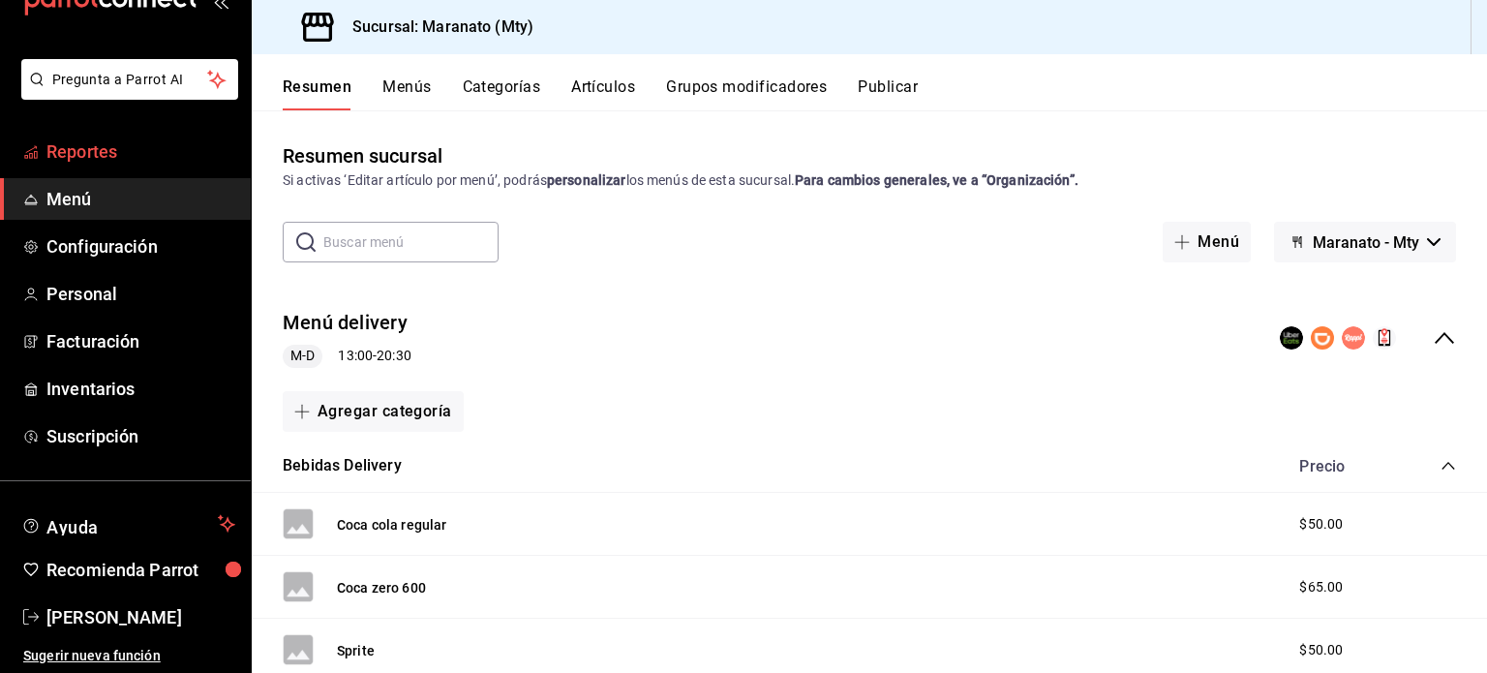
click at [116, 163] on span "Reportes" at bounding box center [140, 151] width 189 height 26
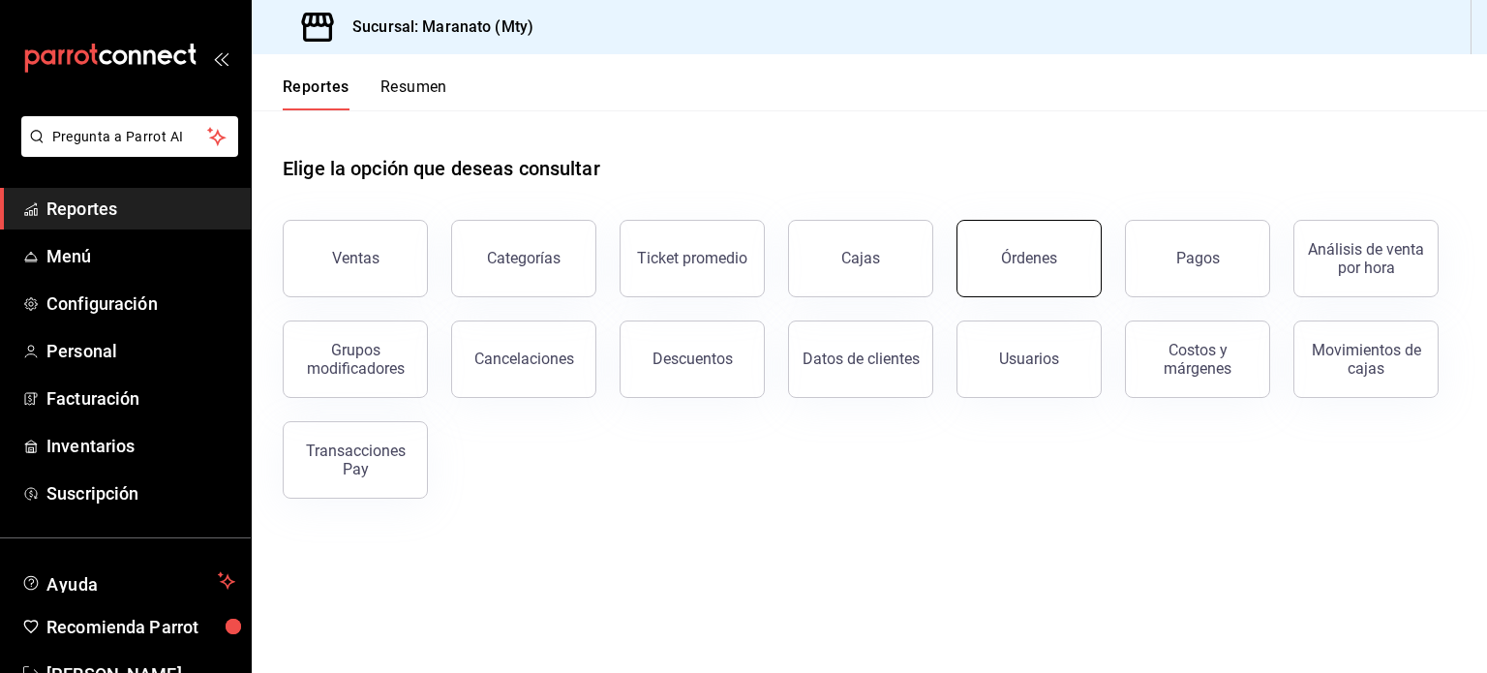
click at [1007, 266] on div "Órdenes" at bounding box center [1029, 258] width 56 height 18
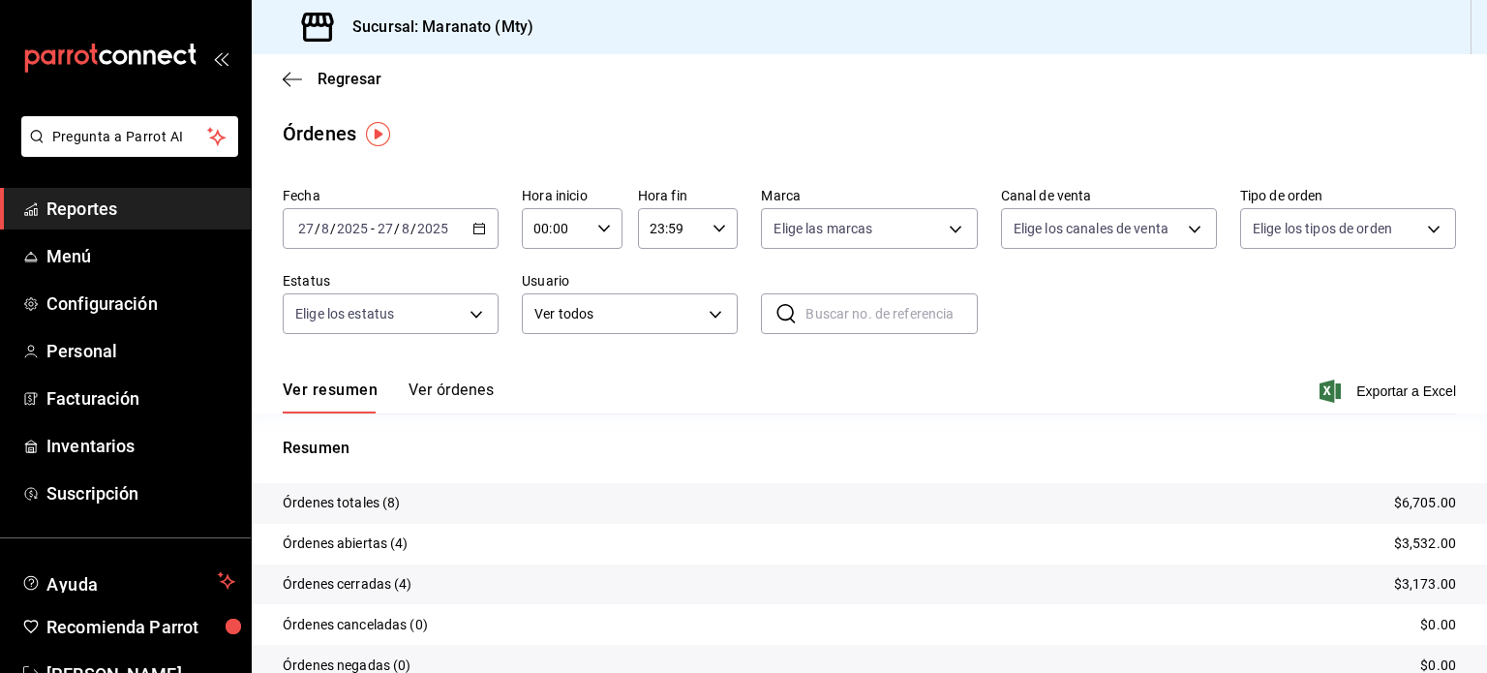
scroll to position [87, 0]
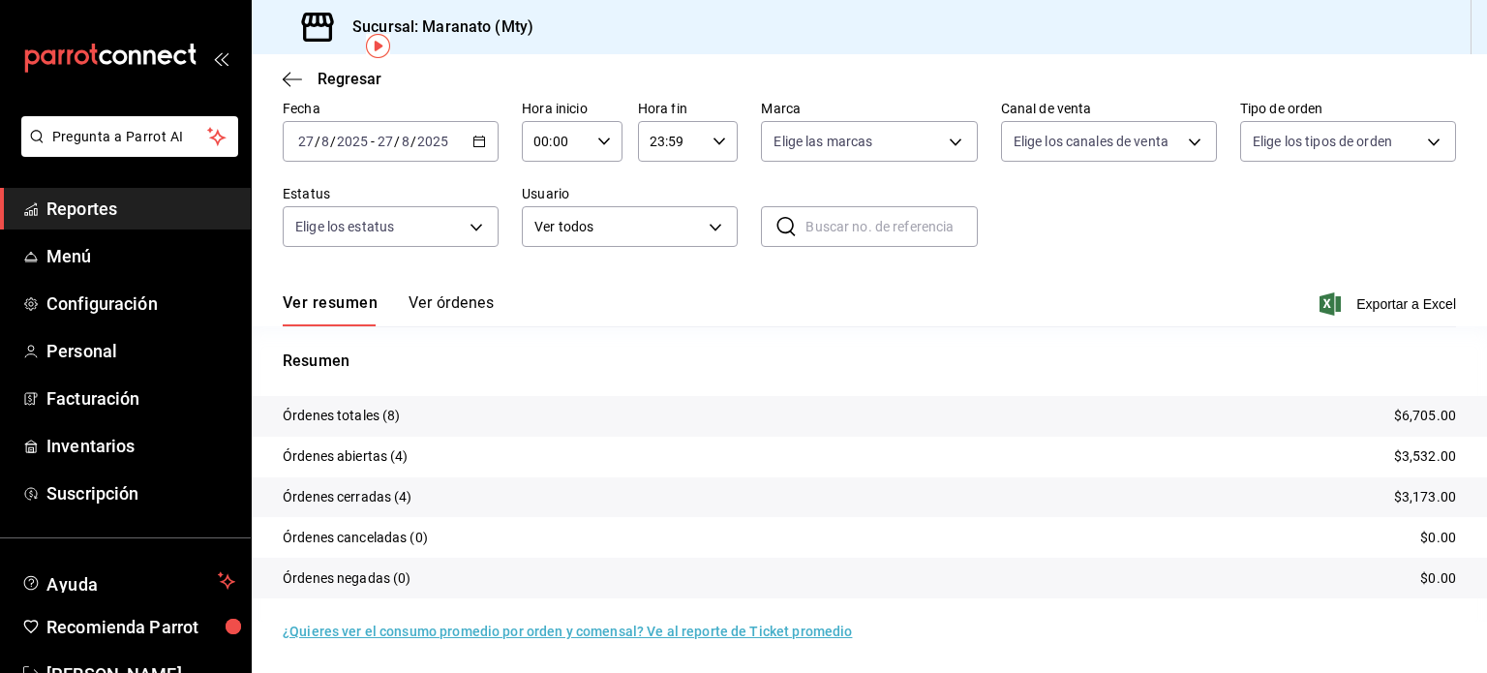
click at [466, 289] on div "Ver resumen Ver órdenes Exportar a Excel" at bounding box center [869, 298] width 1173 height 56
click at [458, 301] on button "Ver órdenes" at bounding box center [450, 309] width 85 height 33
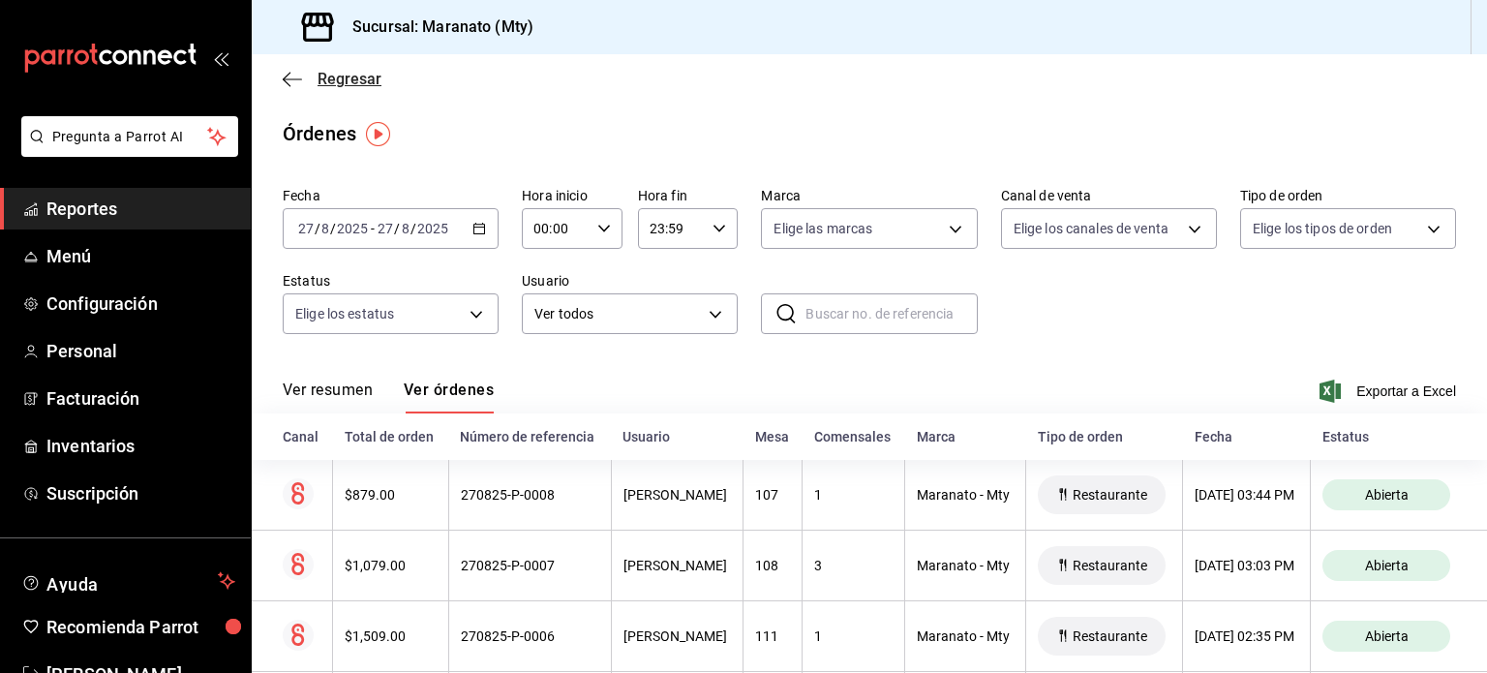
click at [286, 77] on icon "button" at bounding box center [292, 79] width 19 height 17
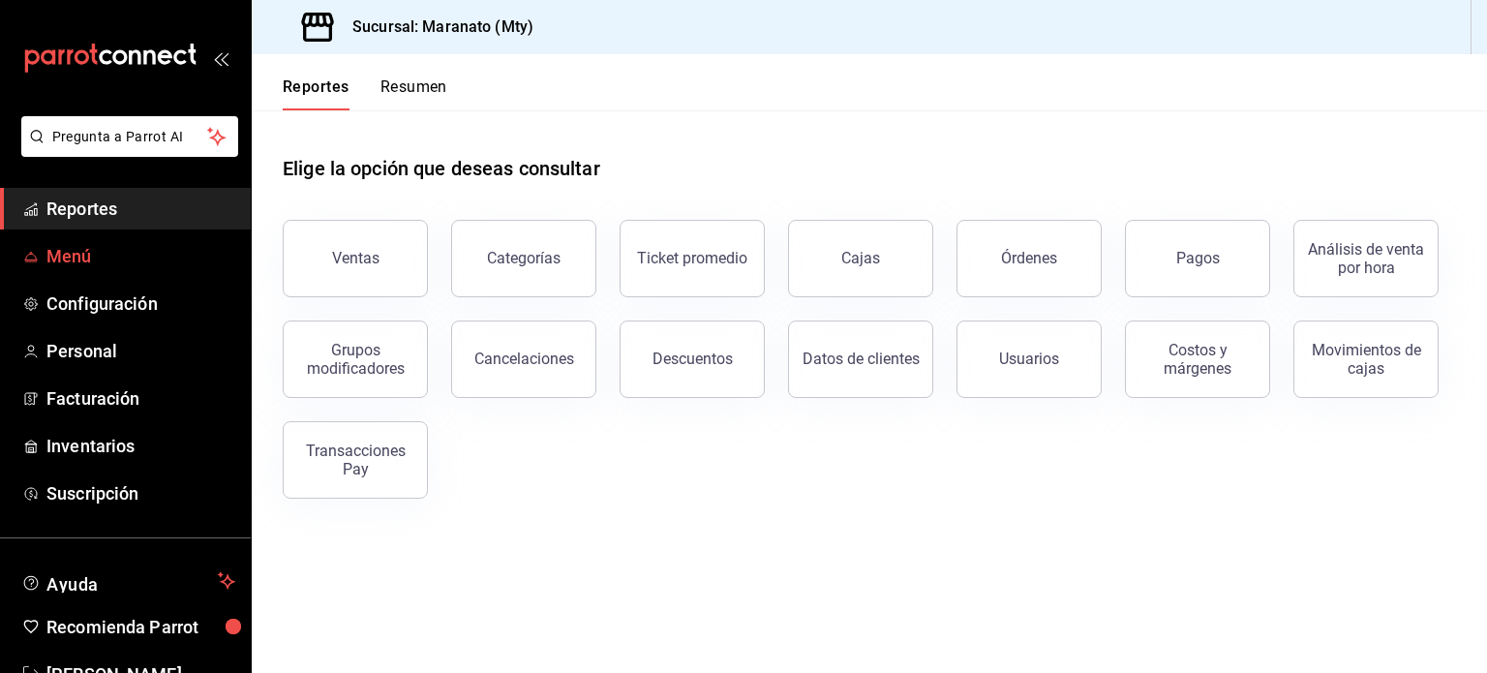
click at [173, 258] on span "Menú" at bounding box center [140, 256] width 189 height 26
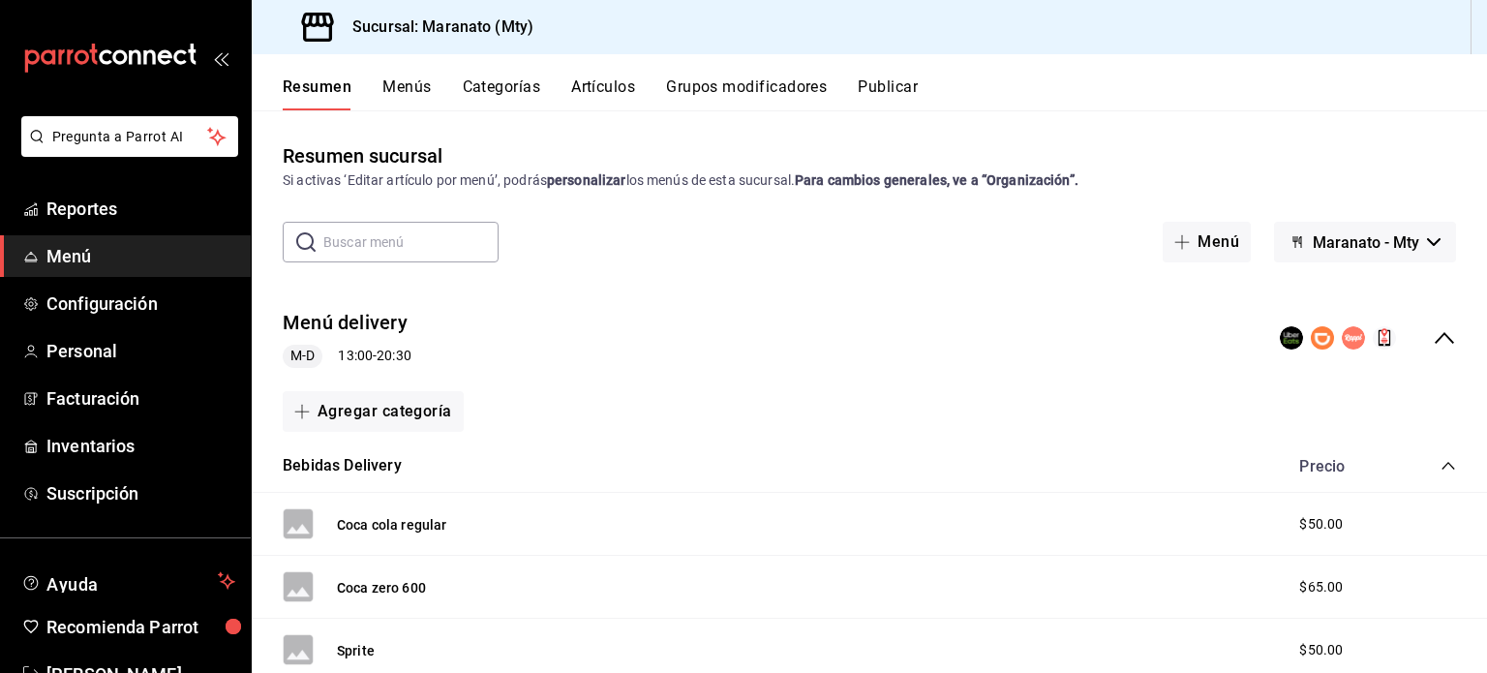
scroll to position [263, 0]
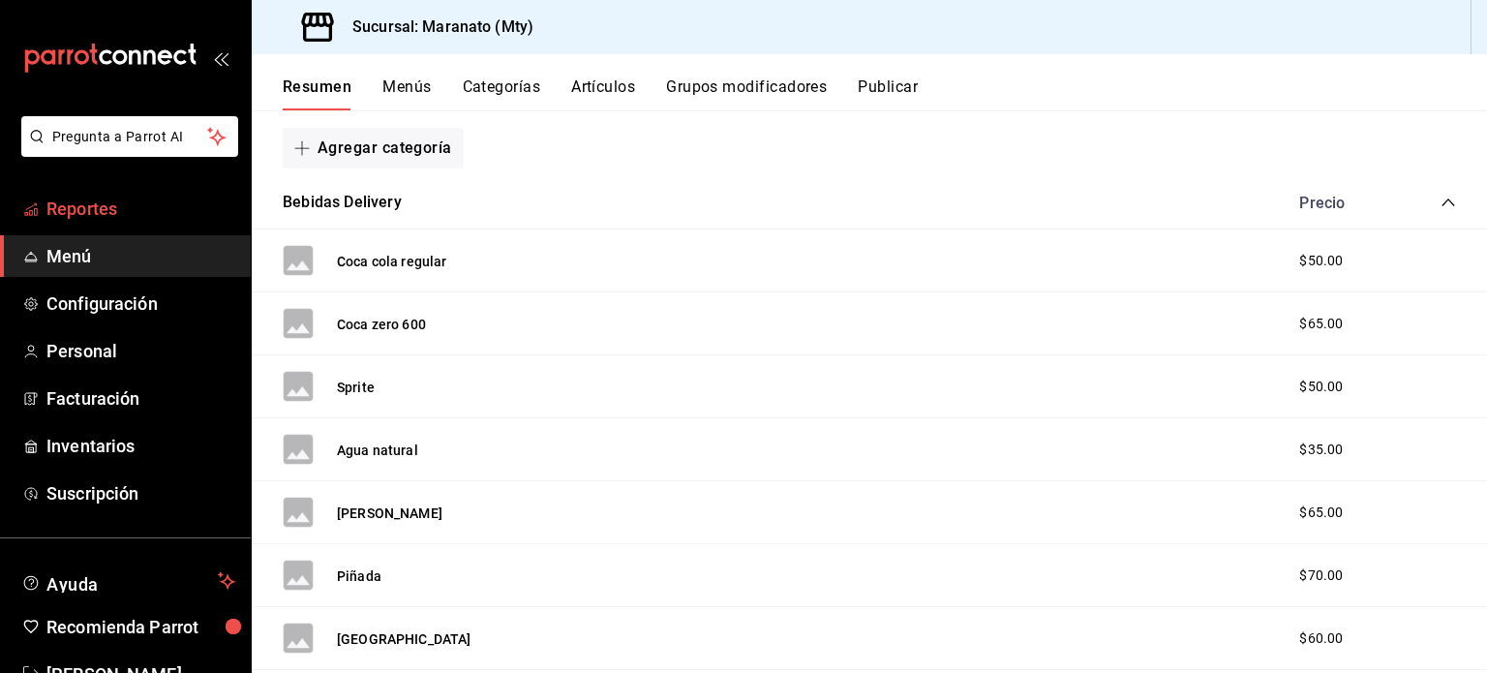
click at [103, 224] on link "Reportes" at bounding box center [125, 209] width 251 height 42
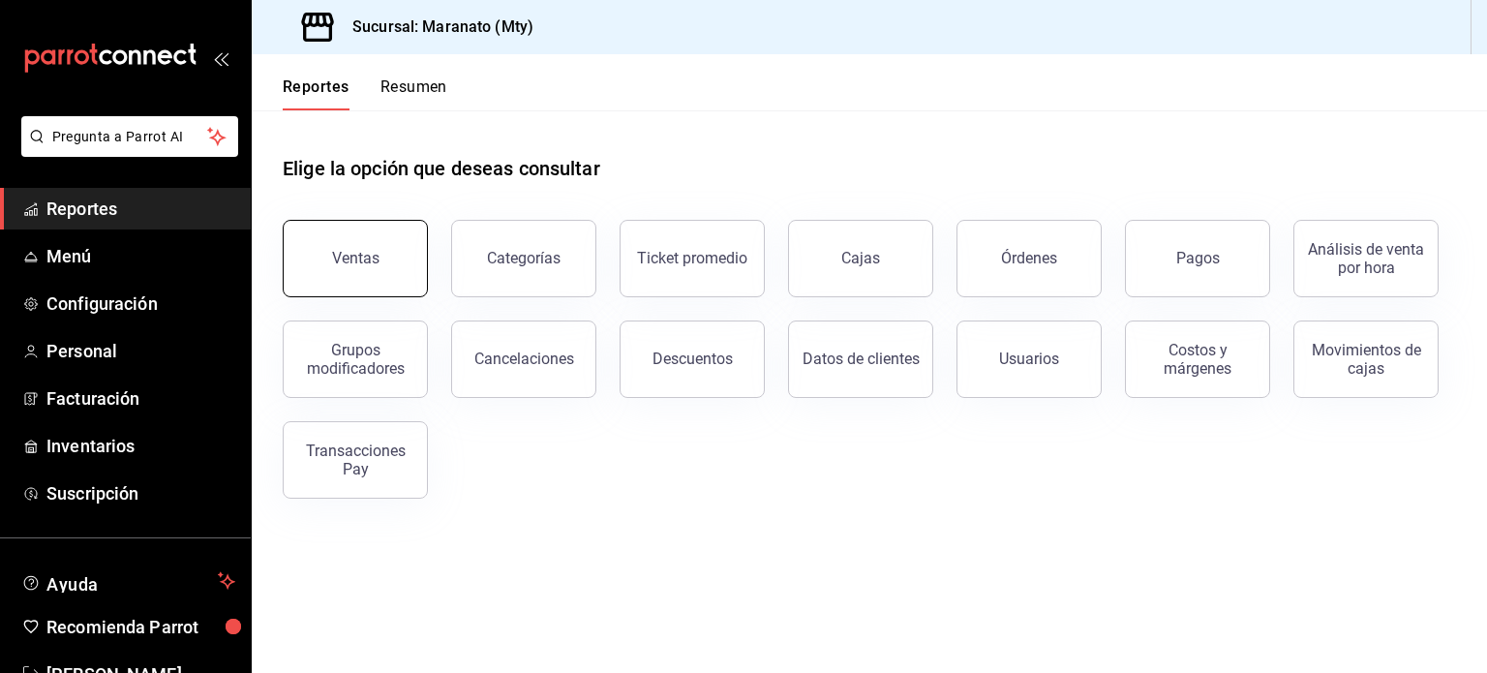
click at [333, 231] on button "Ventas" at bounding box center [355, 258] width 145 height 77
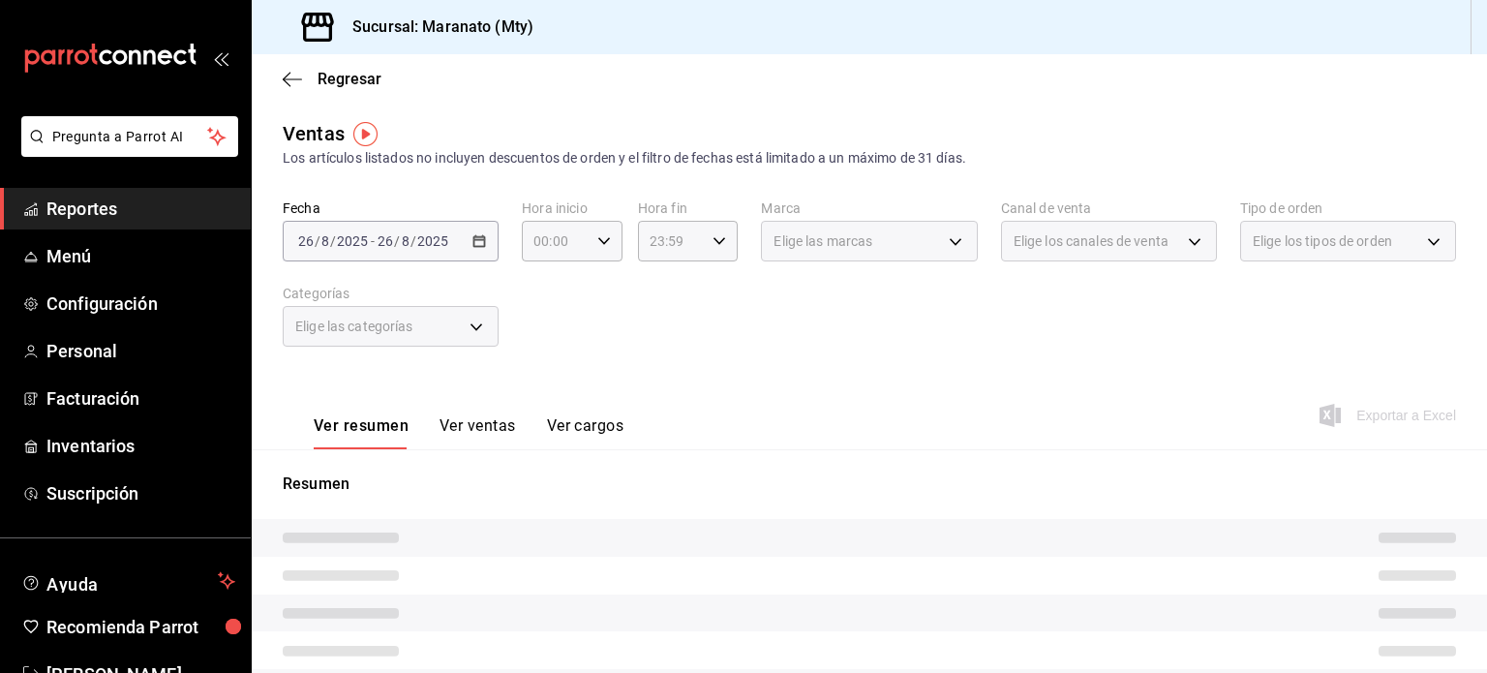
click at [449, 239] on div "[DATE] [DATE] - [DATE] [DATE]" at bounding box center [391, 241] width 216 height 41
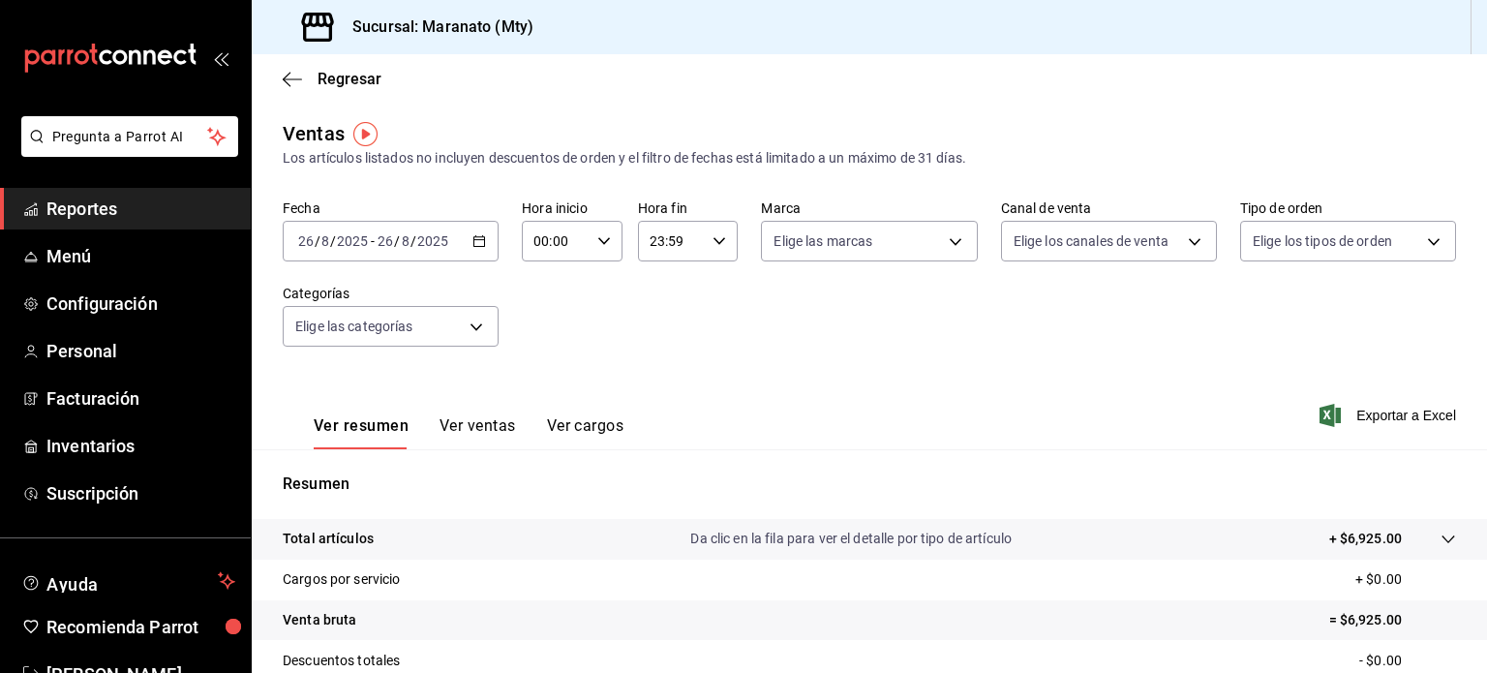
click at [407, 250] on div "[DATE] [DATE] - [DATE] [DATE]" at bounding box center [391, 241] width 216 height 41
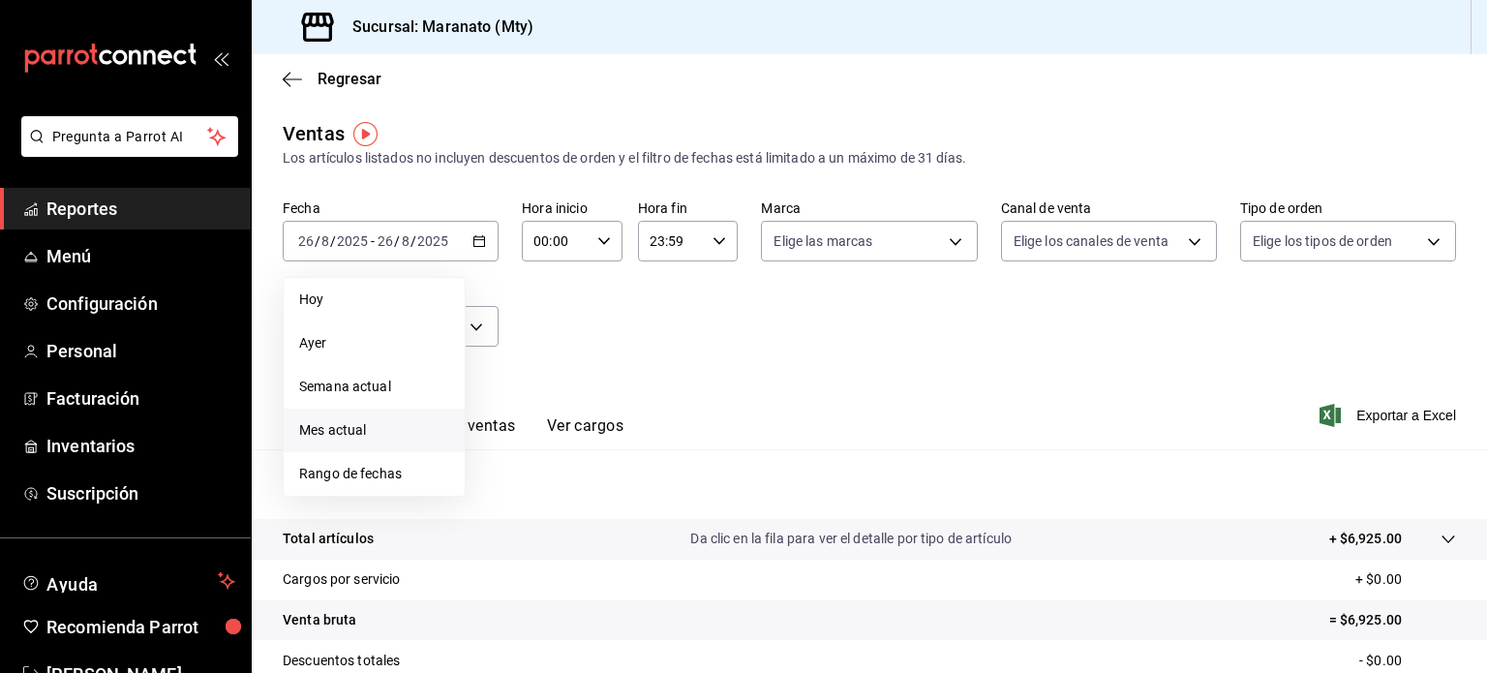
click at [379, 422] on span "Mes actual" at bounding box center [374, 430] width 150 height 20
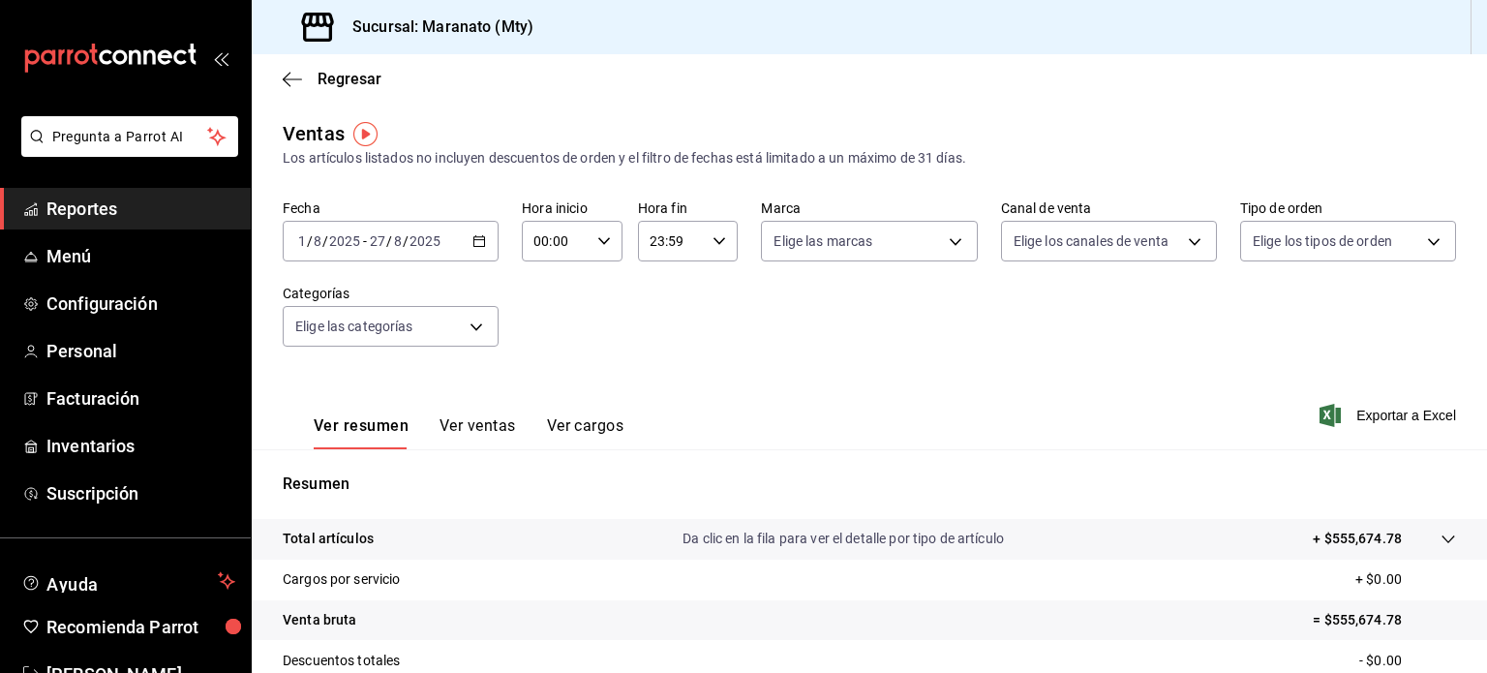
click at [997, 451] on div "Resumen Total artículos Da clic en la fila para ver el detalle por tipo de artí…" at bounding box center [869, 657] width 1235 height 416
click at [290, 85] on icon "button" at bounding box center [287, 79] width 8 height 15
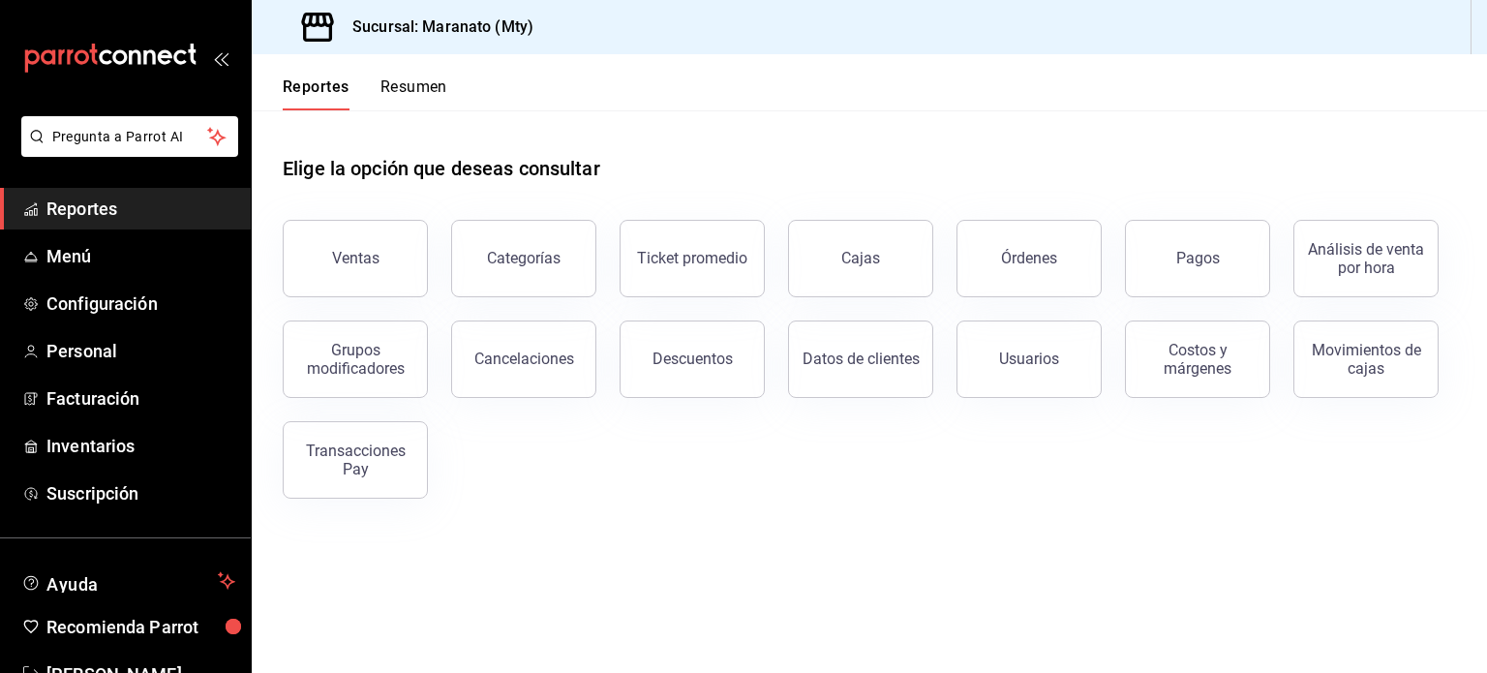
click at [623, 169] on div "Elige la opción que deseas consultar" at bounding box center [869, 153] width 1173 height 86
